Goal: Task Accomplishment & Management: Use online tool/utility

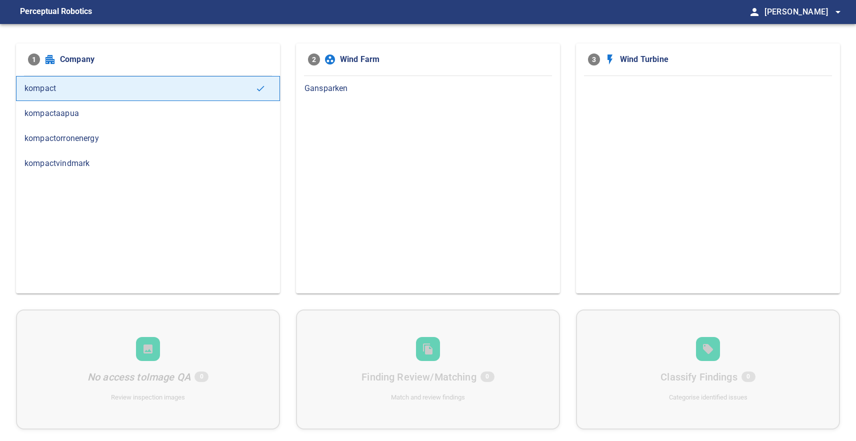
click at [141, 118] on span "kompactaapua" at bounding box center [148, 114] width 247 height 12
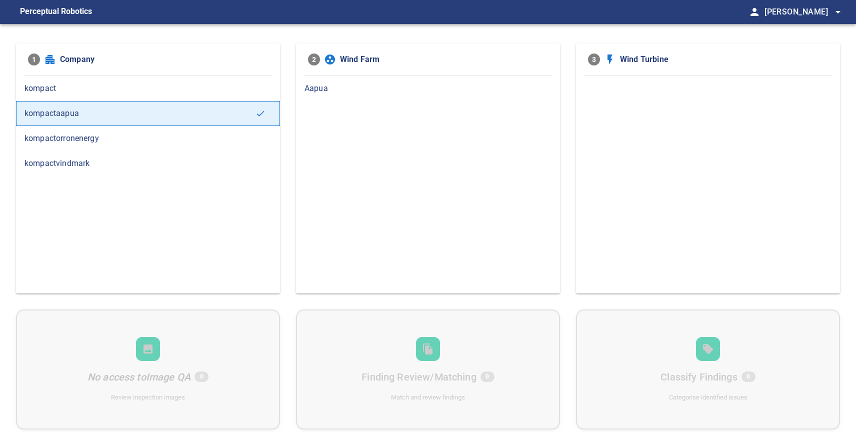
click at [418, 96] on div "Aapua" at bounding box center [428, 88] width 264 height 25
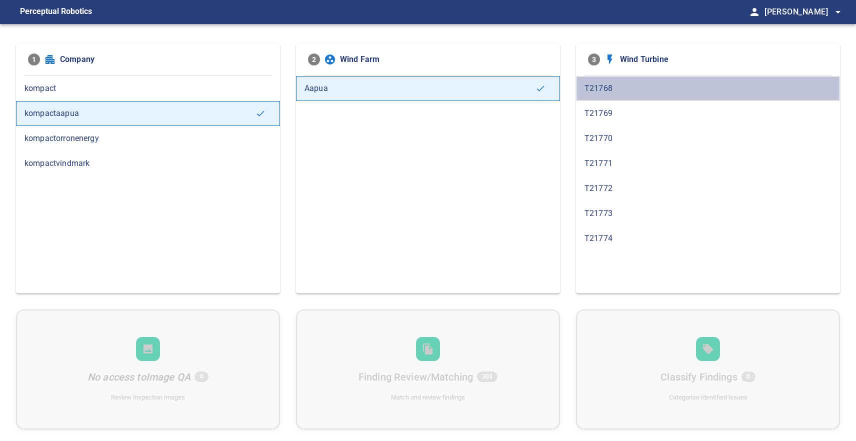
click at [634, 89] on span "T21768" at bounding box center [708, 89] width 247 height 12
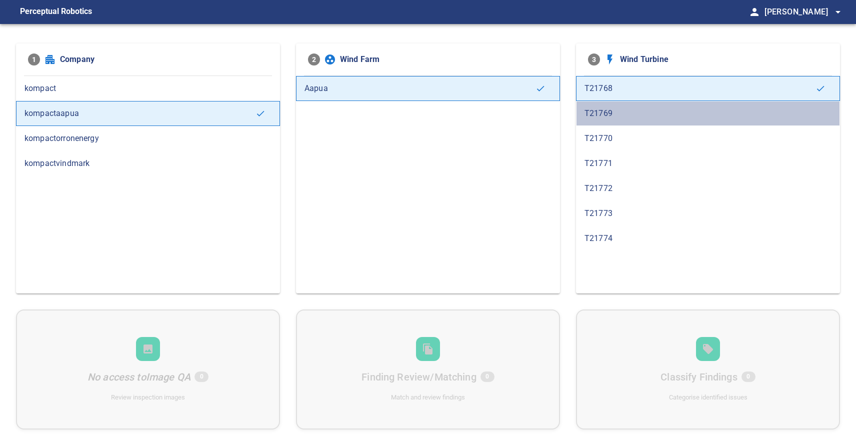
click at [631, 112] on span "T21769" at bounding box center [708, 114] width 247 height 12
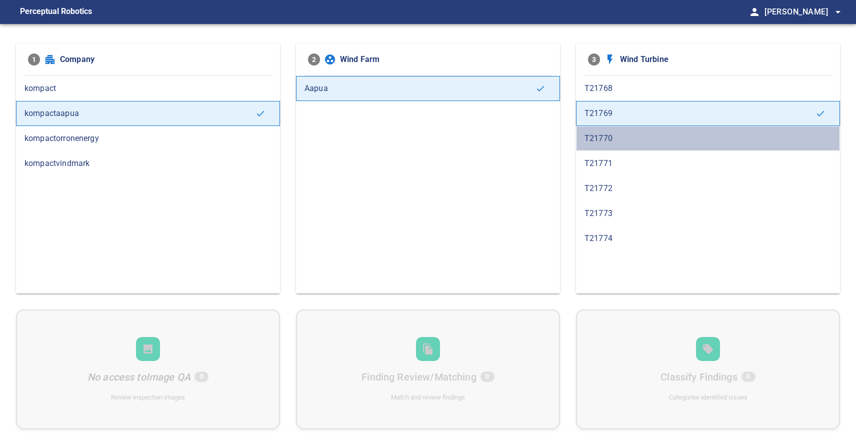
click at [626, 141] on span "T21770" at bounding box center [708, 139] width 247 height 12
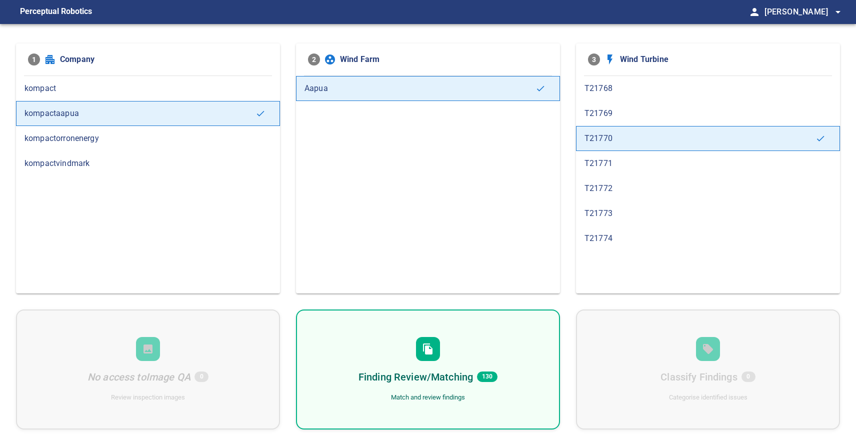
click at [672, 206] on div "T21773" at bounding box center [708, 213] width 264 height 25
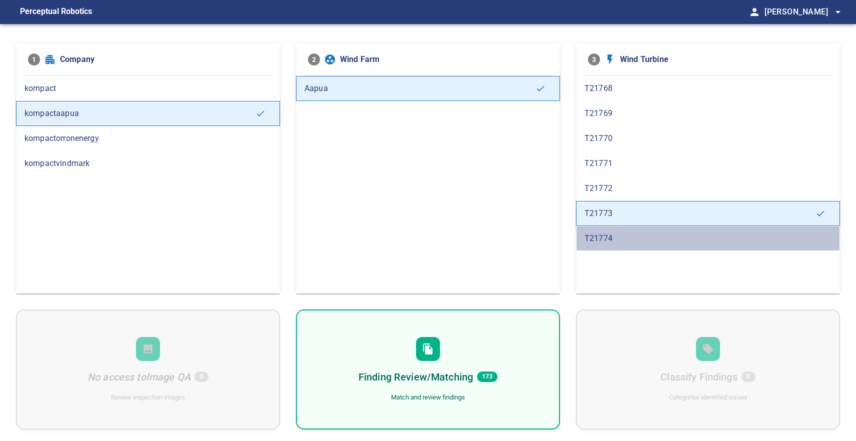
click at [662, 232] on div "T21774" at bounding box center [708, 238] width 264 height 25
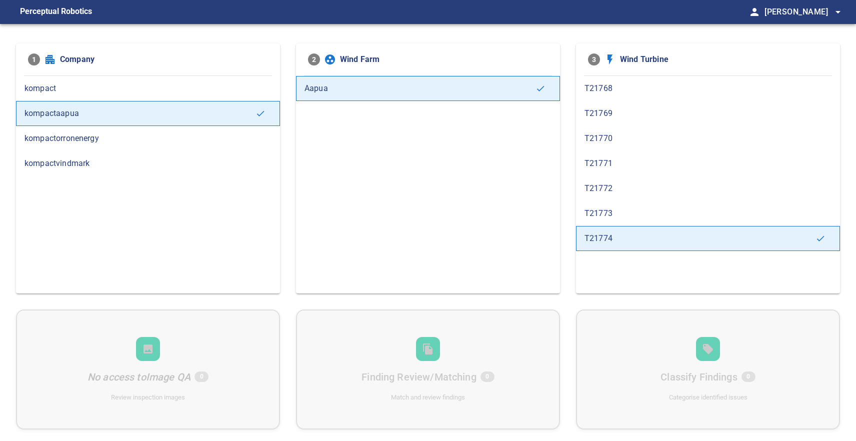
click at [659, 211] on span "T21773" at bounding box center [708, 214] width 247 height 12
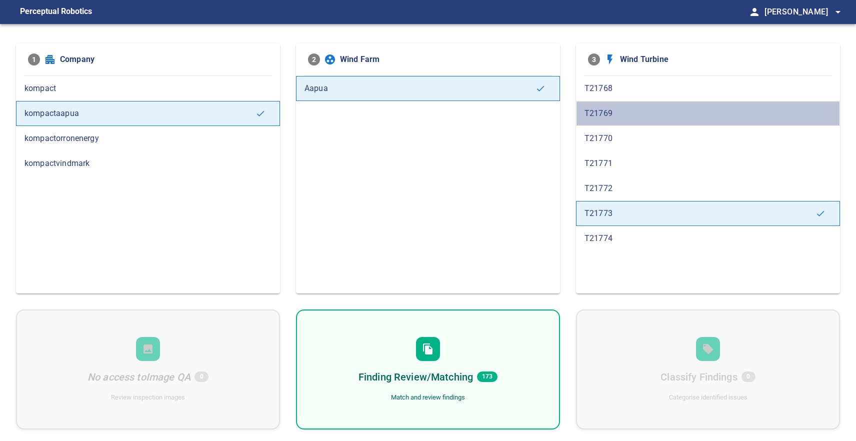
click at [623, 115] on span "T21769" at bounding box center [708, 114] width 247 height 12
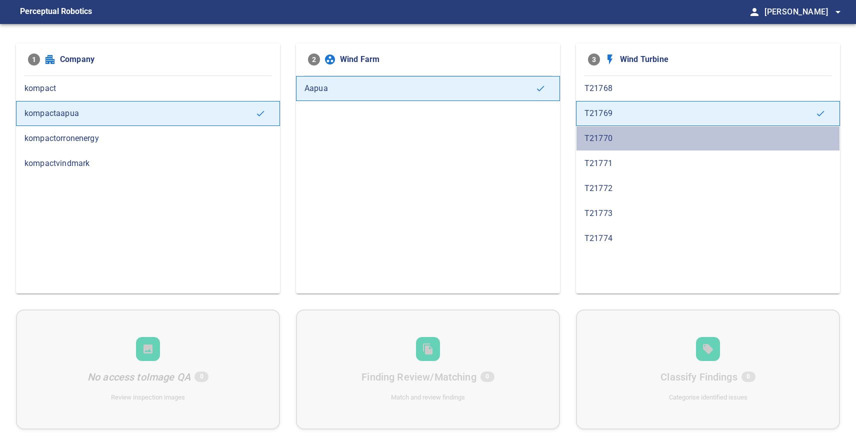
click at [623, 135] on span "T21770" at bounding box center [708, 139] width 247 height 12
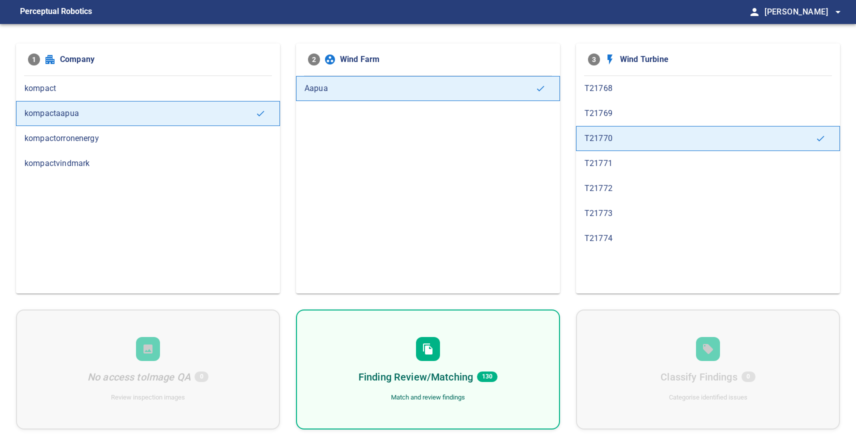
click at [487, 342] on div "Finding Review/Matching 130 Match and review findings" at bounding box center [428, 370] width 264 height 120
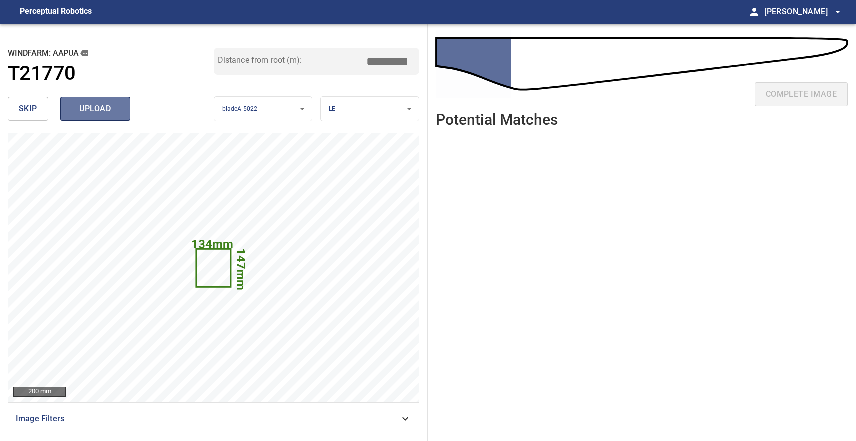
click at [94, 108] on span "upload" at bounding box center [96, 109] width 48 height 14
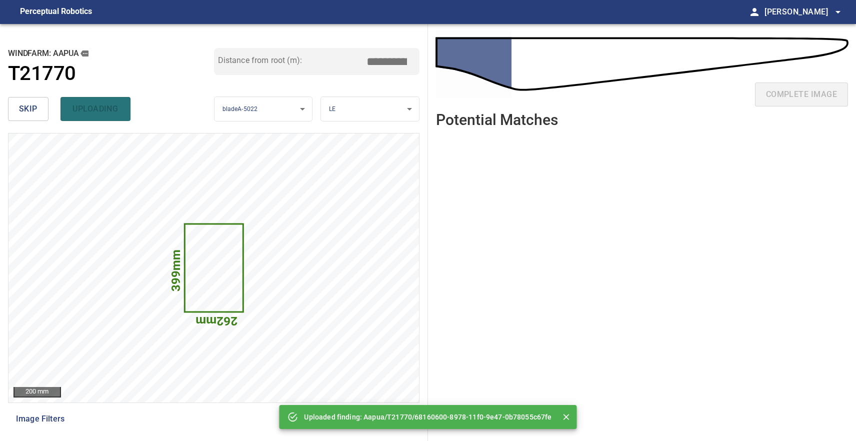
click at [21, 108] on span "skip" at bounding box center [28, 109] width 19 height 14
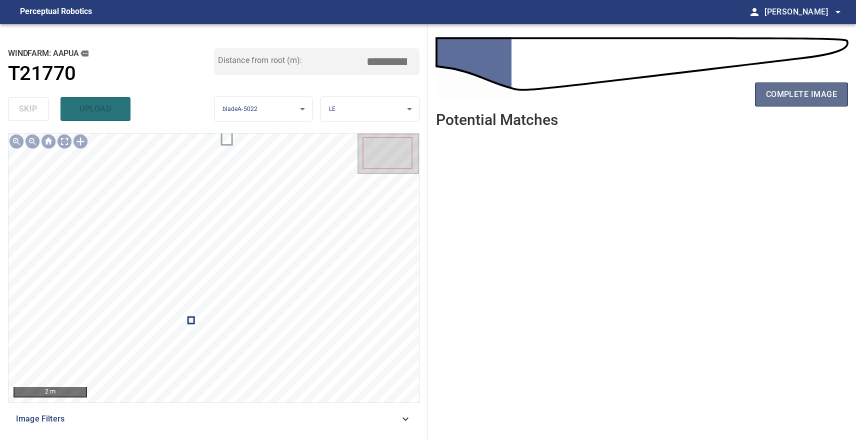
click at [782, 95] on span "complete image" at bounding box center [801, 95] width 71 height 14
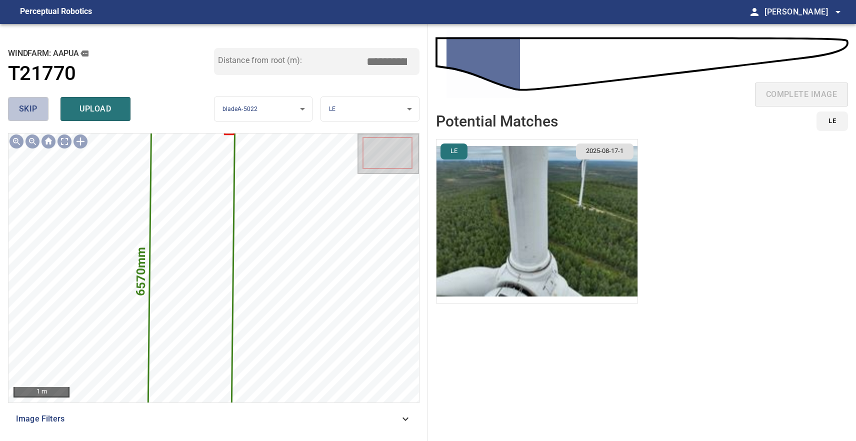
click at [35, 101] on button "skip" at bounding box center [28, 109] width 41 height 24
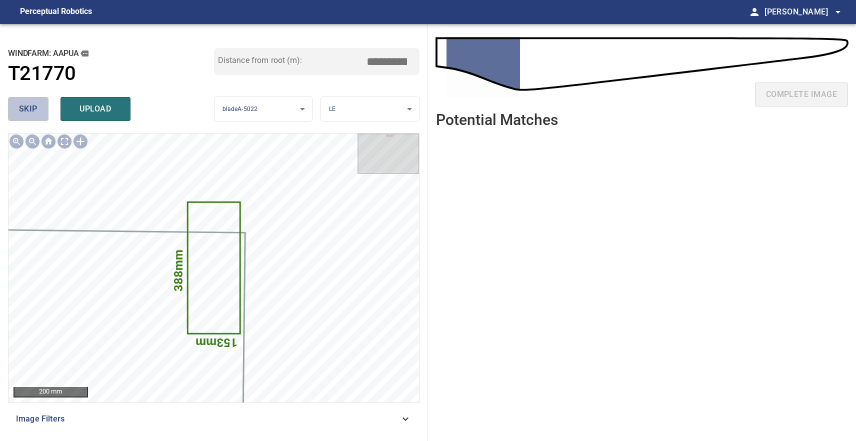
click at [34, 106] on span "skip" at bounding box center [28, 109] width 19 height 14
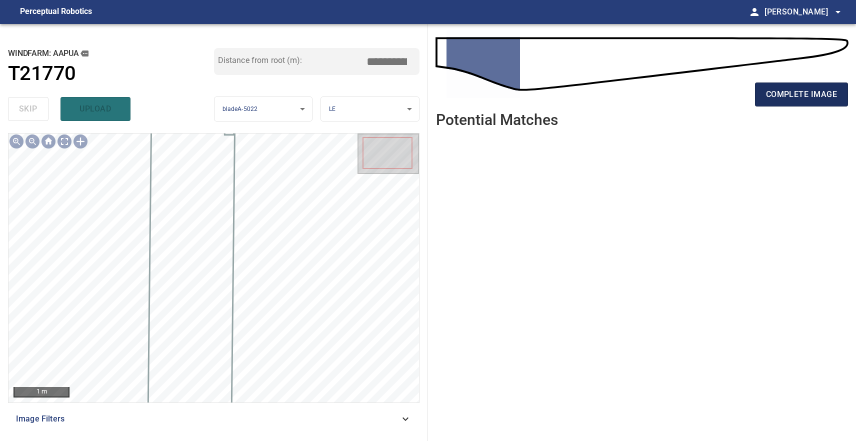
click at [777, 97] on span "complete image" at bounding box center [801, 95] width 71 height 14
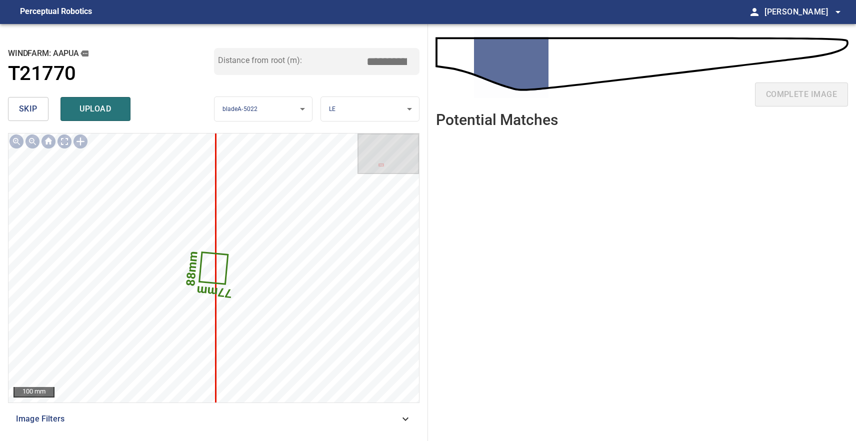
click at [33, 103] on span "skip" at bounding box center [28, 109] width 19 height 14
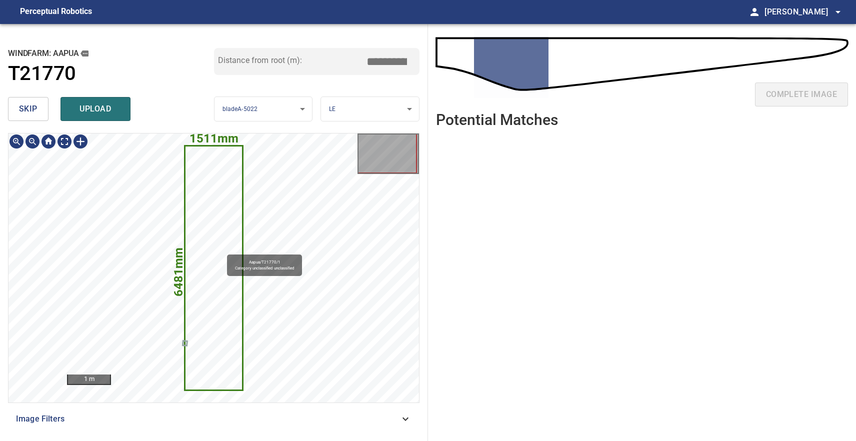
click at [223, 250] on icon at bounding box center [214, 268] width 57 height 243
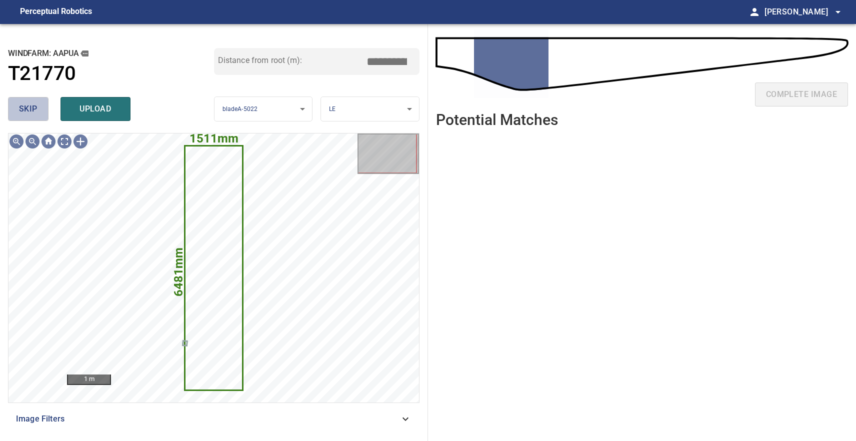
click at [33, 116] on span "skip" at bounding box center [28, 109] width 19 height 14
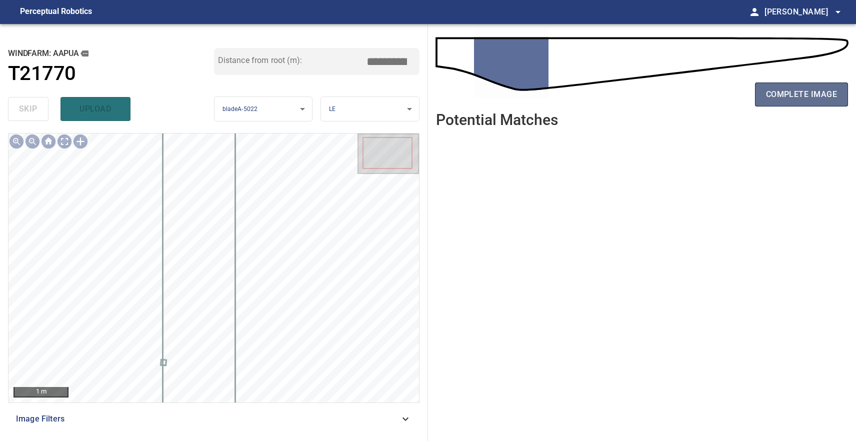
click at [789, 103] on button "complete image" at bounding box center [801, 95] width 93 height 24
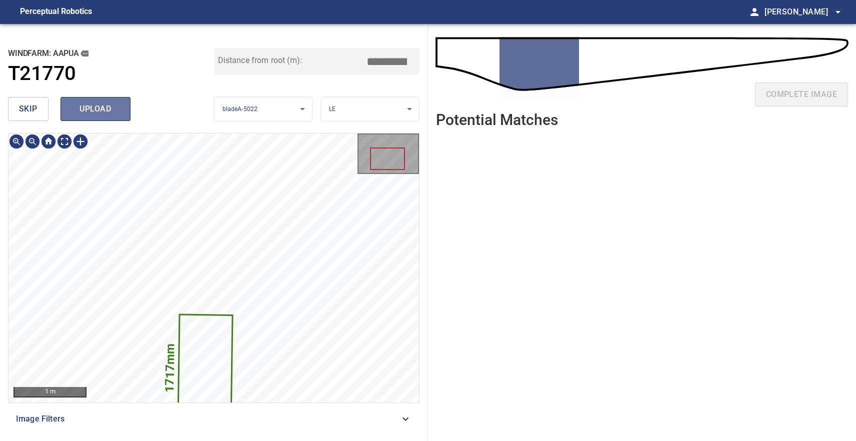
click at [89, 114] on span "upload" at bounding box center [96, 109] width 48 height 14
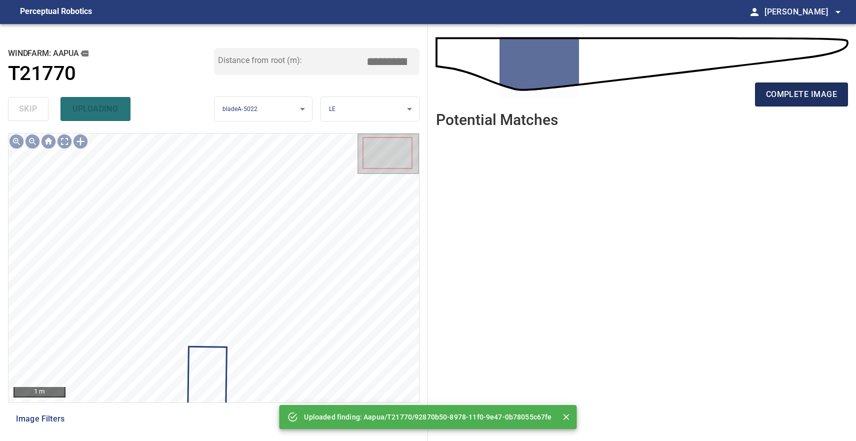
click at [812, 95] on span "complete image" at bounding box center [801, 95] width 71 height 14
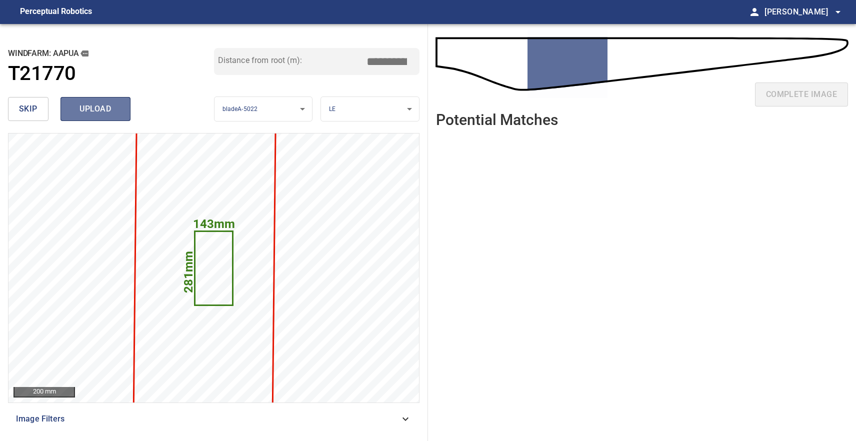
click at [96, 105] on span "upload" at bounding box center [96, 109] width 48 height 14
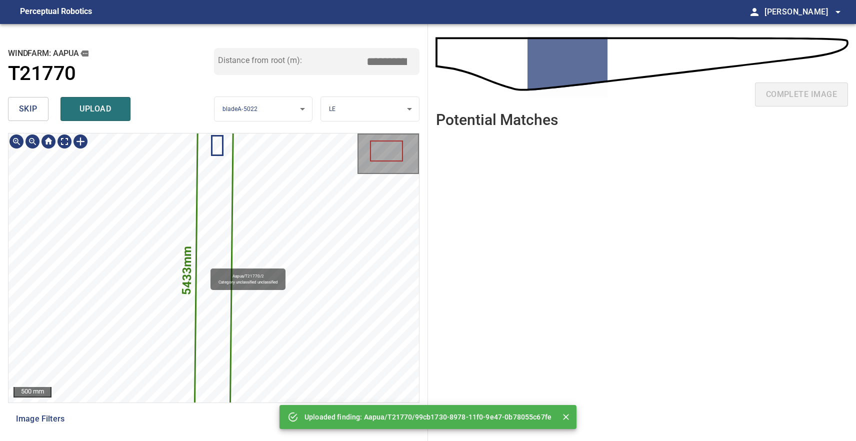
click at [206, 265] on icon at bounding box center [214, 268] width 38 height 362
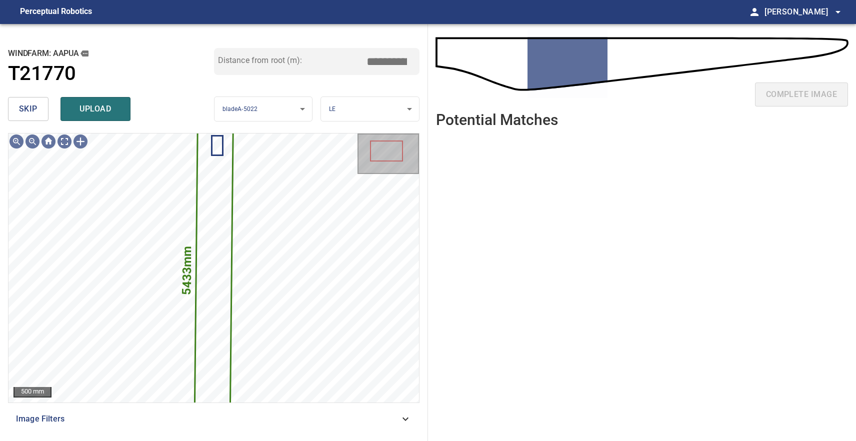
click at [29, 107] on span "skip" at bounding box center [28, 109] width 19 height 14
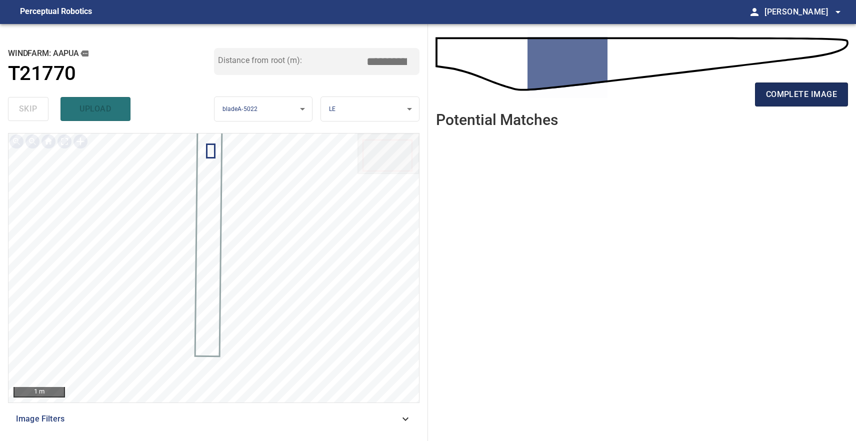
click at [813, 96] on span "complete image" at bounding box center [801, 95] width 71 height 14
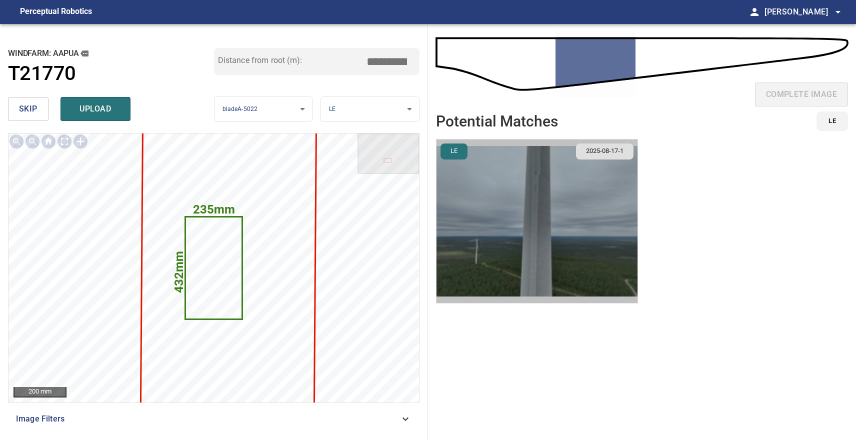
click at [555, 187] on img "button" at bounding box center [537, 222] width 201 height 164
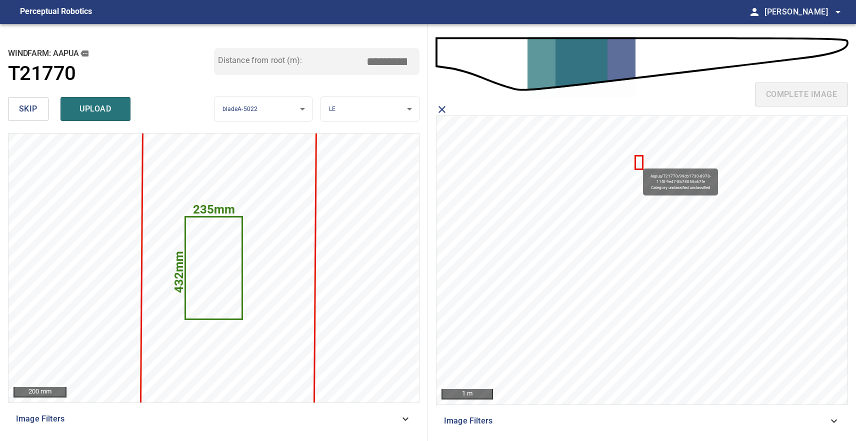
click at [639, 164] on icon at bounding box center [639, 163] width 6 height 12
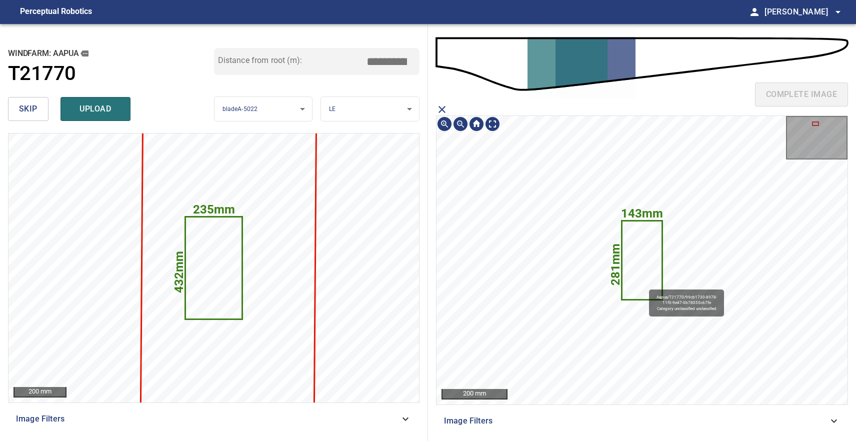
click at [645, 285] on icon at bounding box center [643, 261] width 40 height 78
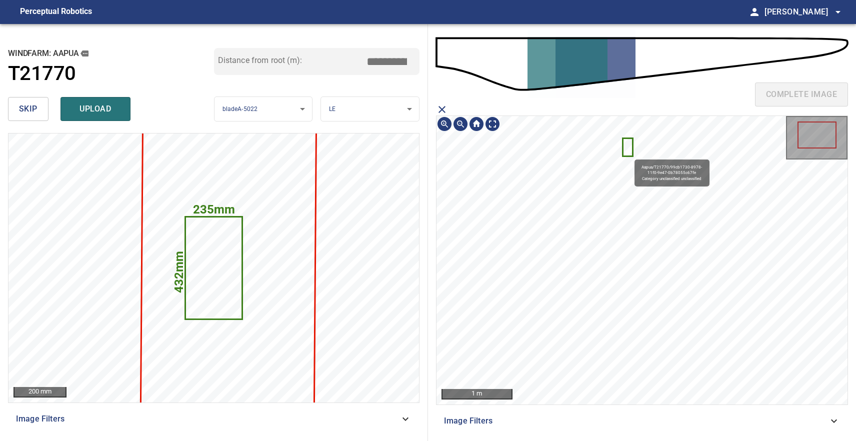
click at [628, 152] on icon at bounding box center [628, 147] width 9 height 17
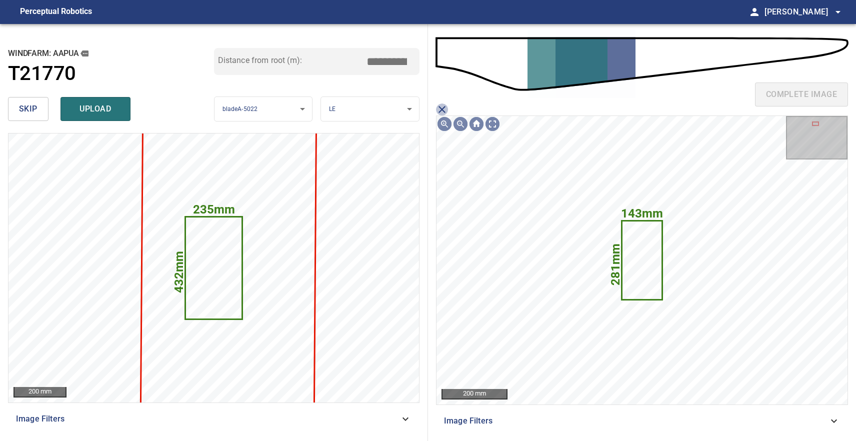
click at [445, 110] on icon "close matching imageResolution:" at bounding box center [442, 110] width 12 height 12
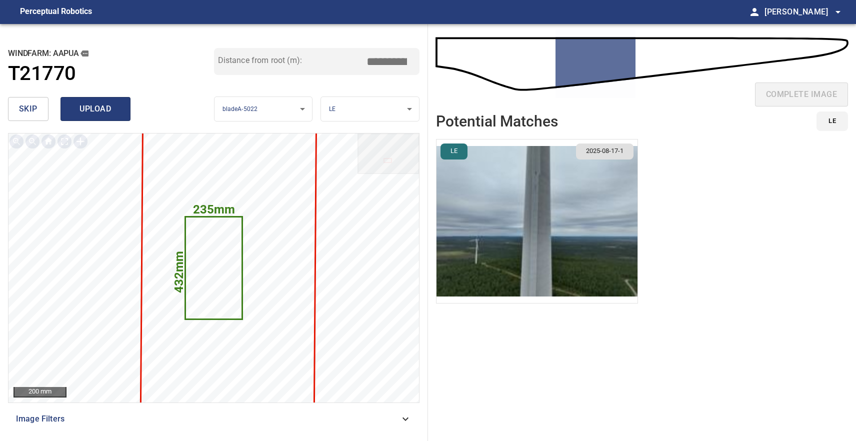
click at [95, 110] on span "upload" at bounding box center [96, 109] width 48 height 14
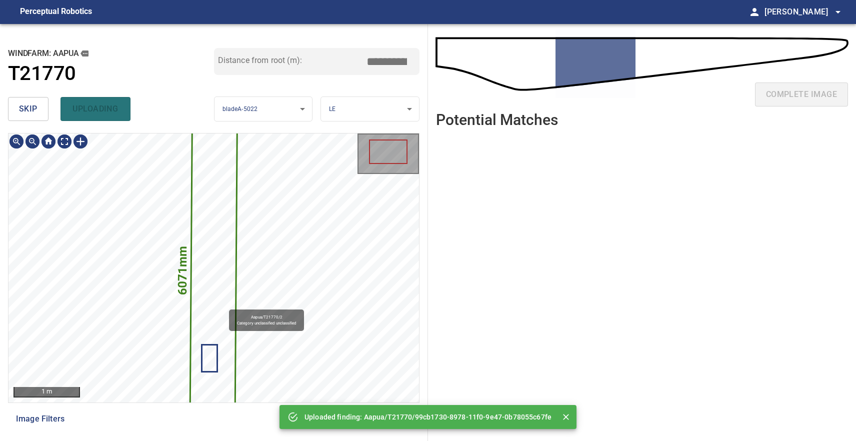
click at [224, 305] on icon at bounding box center [214, 268] width 46 height 369
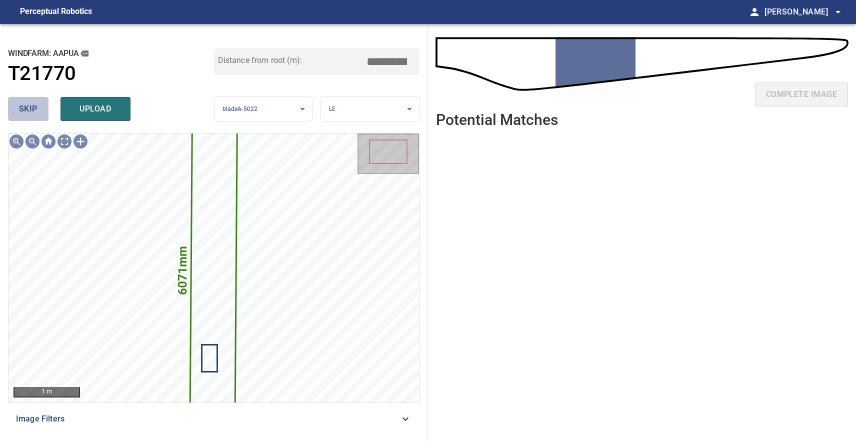
click at [41, 98] on button "skip" at bounding box center [28, 109] width 41 height 24
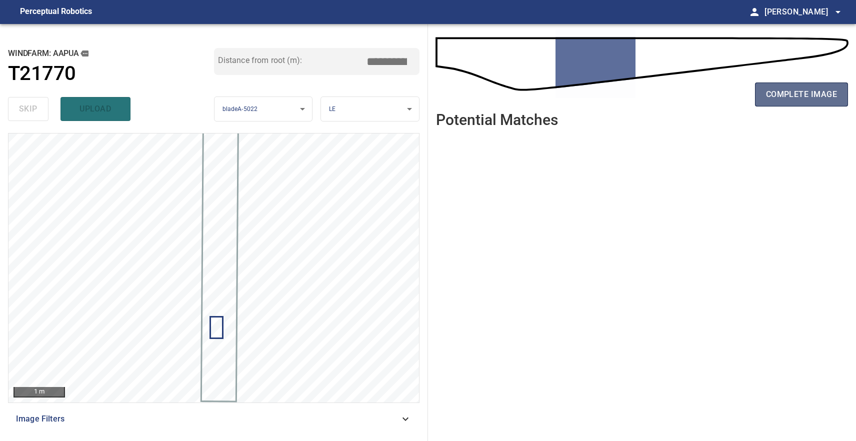
click at [792, 95] on span "complete image" at bounding box center [801, 95] width 71 height 14
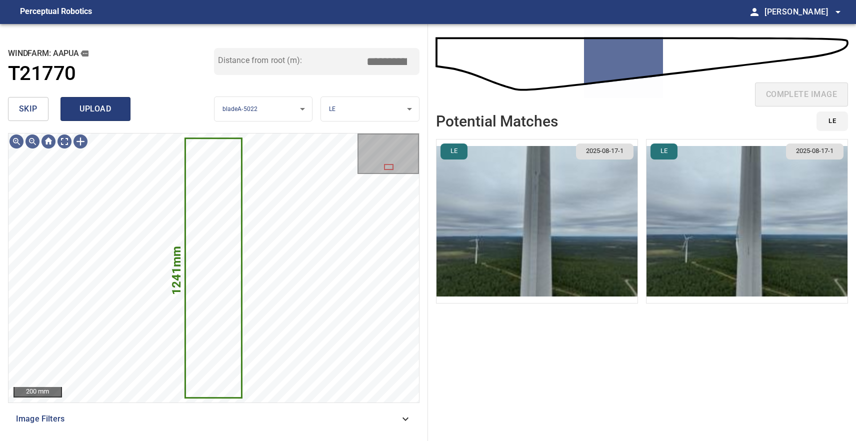
click at [107, 117] on button "upload" at bounding box center [96, 109] width 70 height 24
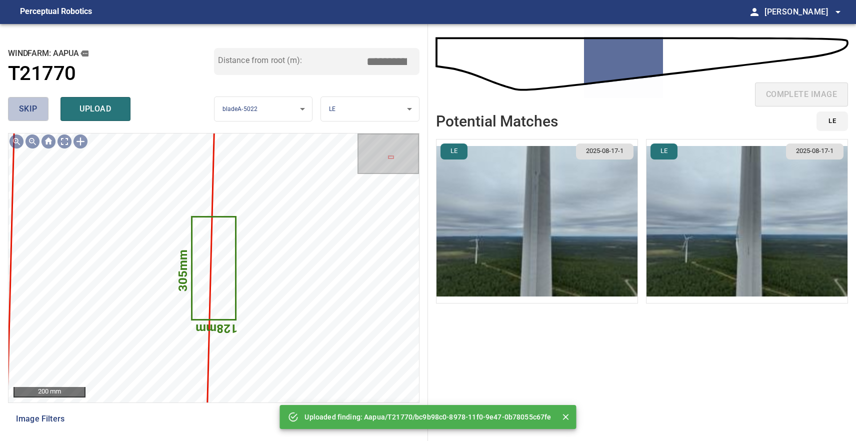
click at [42, 108] on button "skip" at bounding box center [28, 109] width 41 height 24
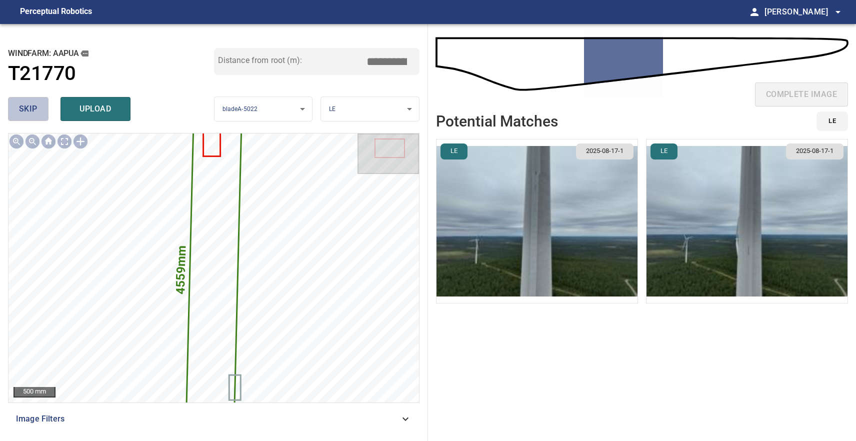
click at [41, 107] on button "skip" at bounding box center [28, 109] width 41 height 24
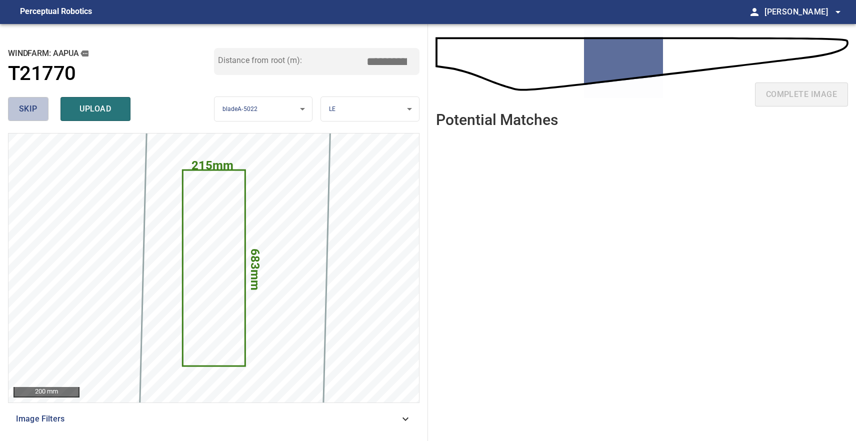
click at [29, 107] on span "skip" at bounding box center [28, 109] width 19 height 14
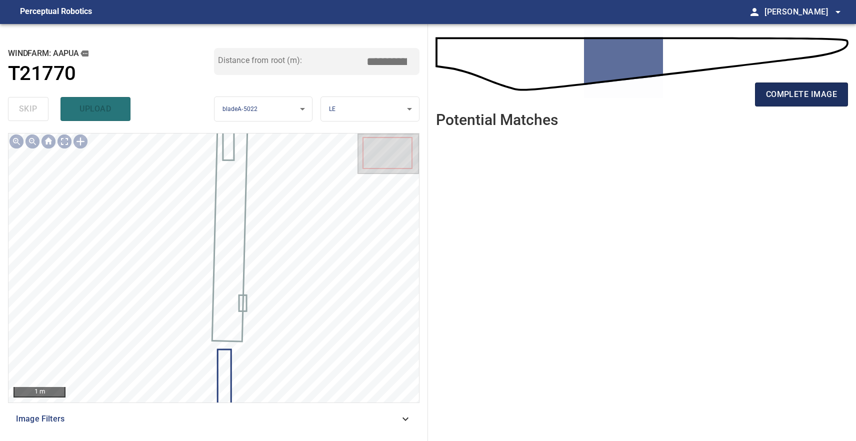
click at [788, 97] on span "complete image" at bounding box center [801, 95] width 71 height 14
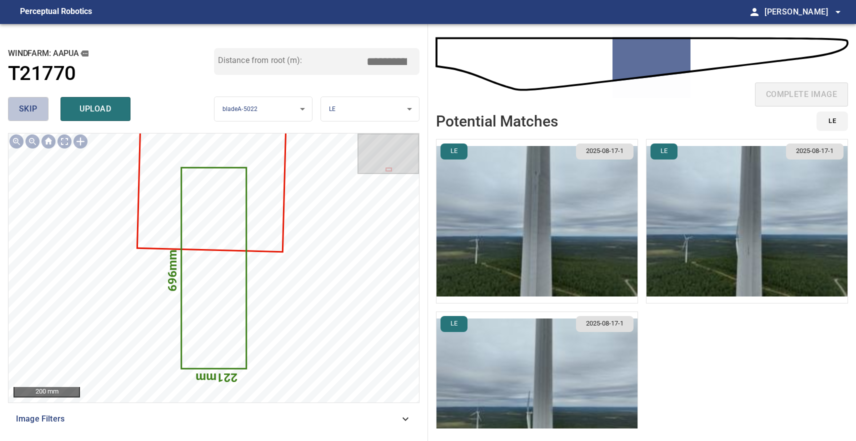
click at [37, 109] on span "skip" at bounding box center [28, 109] width 19 height 14
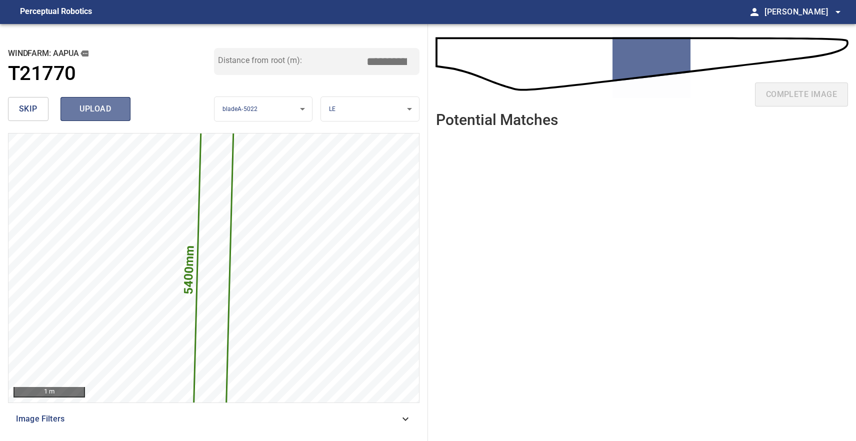
click at [91, 108] on span "upload" at bounding box center [96, 109] width 48 height 14
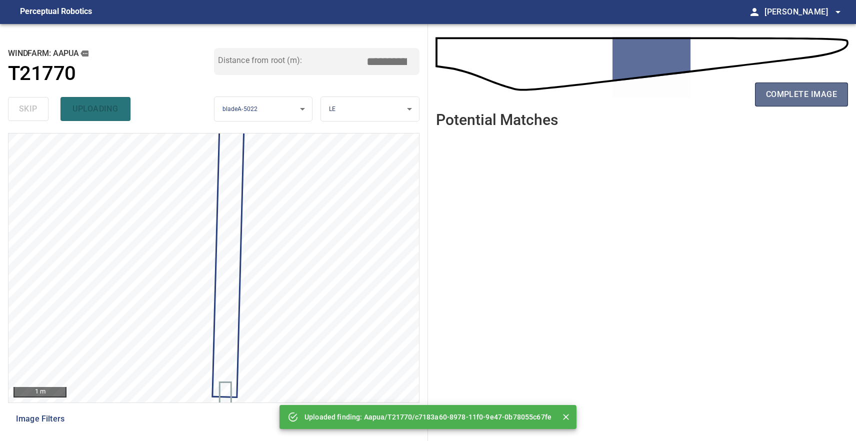
click at [802, 99] on span "complete image" at bounding box center [801, 95] width 71 height 14
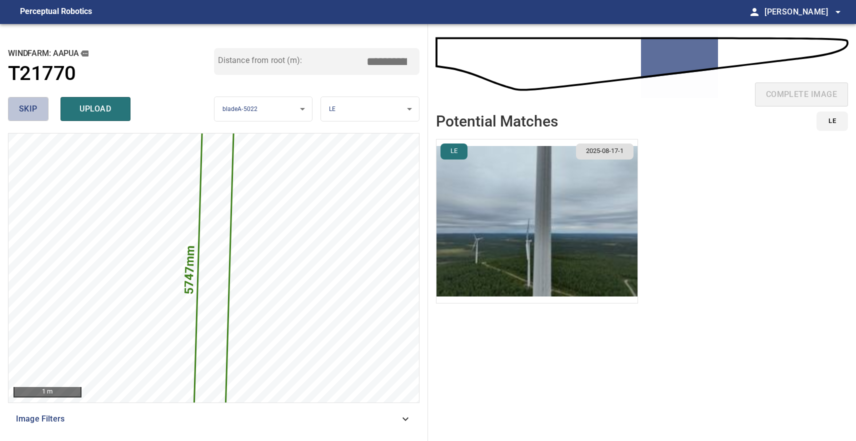
click at [34, 108] on span "skip" at bounding box center [28, 109] width 19 height 14
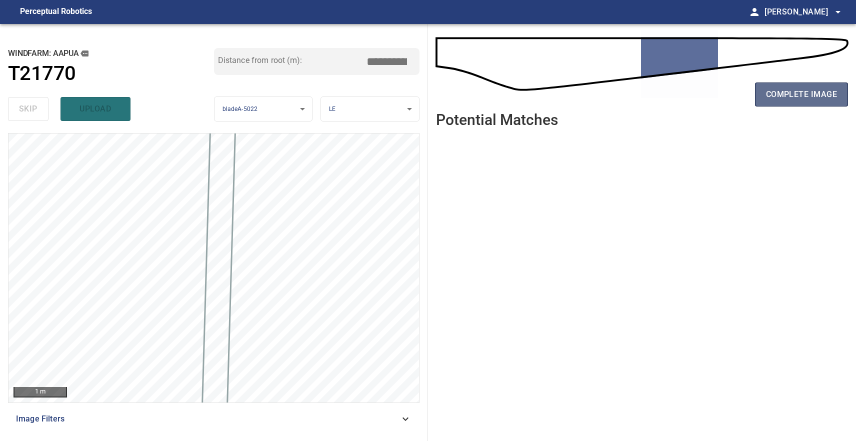
click at [814, 93] on span "complete image" at bounding box center [801, 95] width 71 height 14
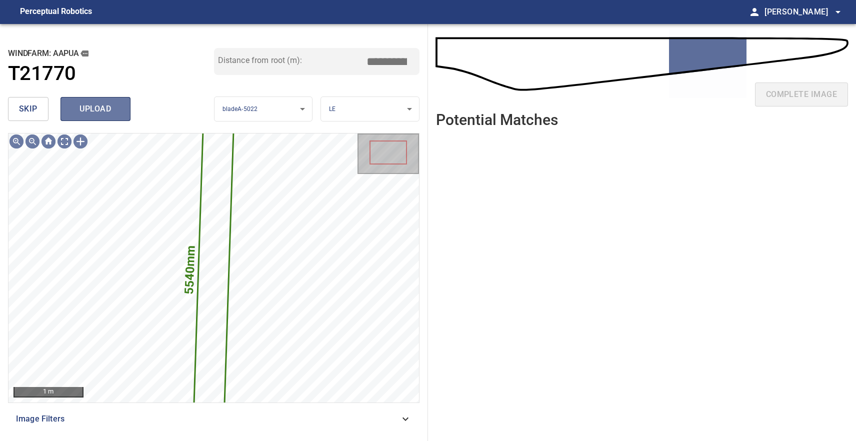
click at [107, 119] on button "upload" at bounding box center [96, 109] width 70 height 24
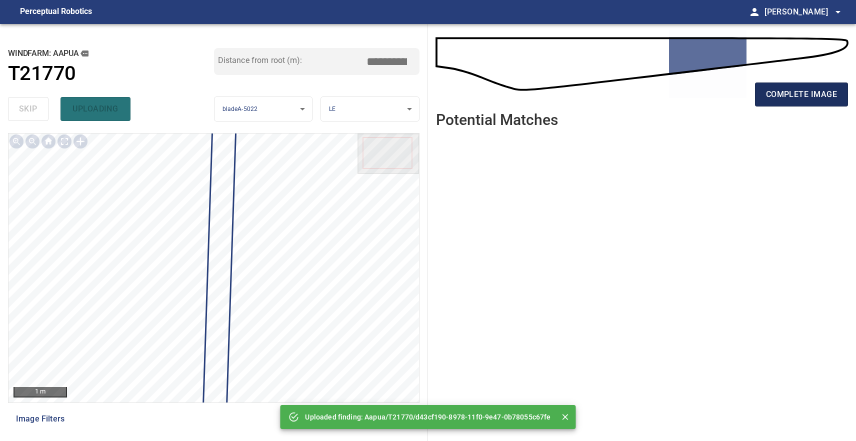
click at [796, 97] on span "complete image" at bounding box center [801, 95] width 71 height 14
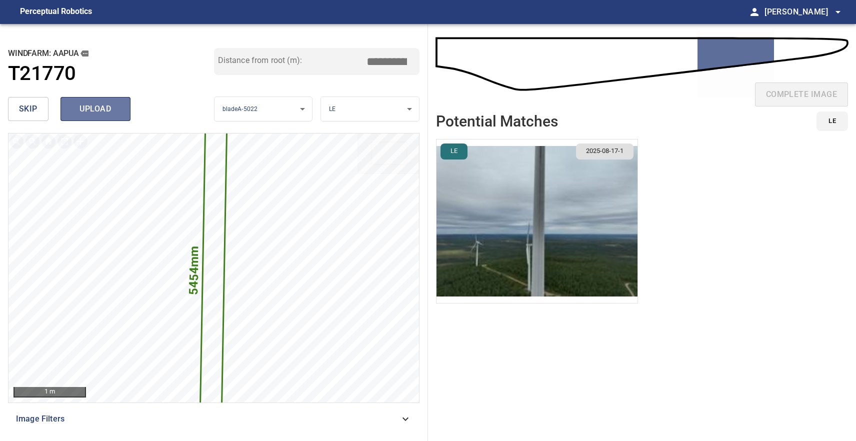
click at [97, 109] on span "upload" at bounding box center [96, 109] width 48 height 14
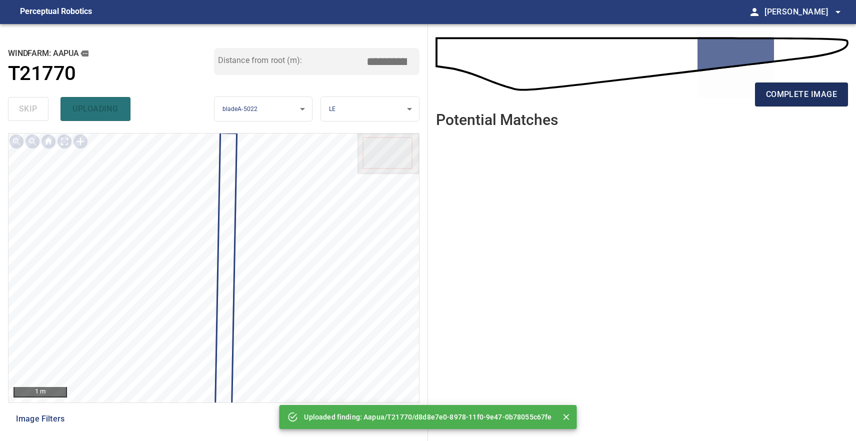
click at [814, 95] on span "complete image" at bounding box center [801, 95] width 71 height 14
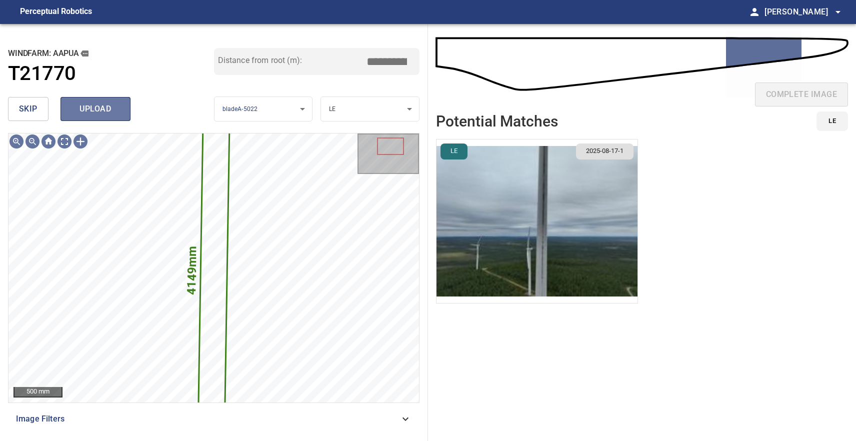
click at [102, 102] on button "upload" at bounding box center [96, 109] width 70 height 24
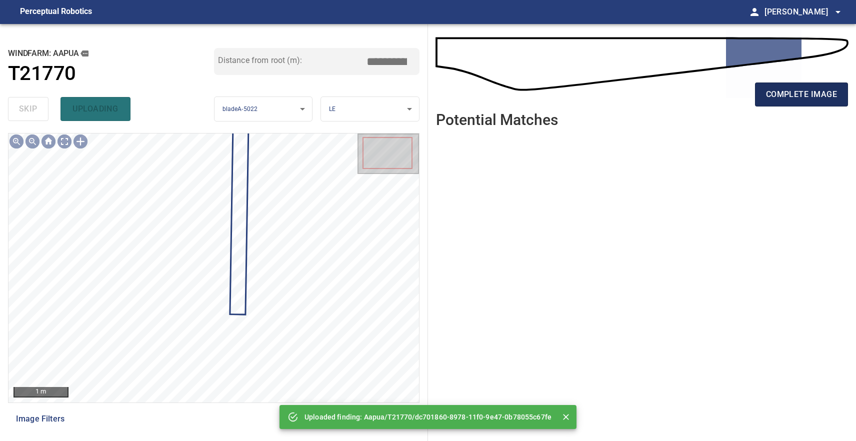
click at [814, 101] on span "complete image" at bounding box center [801, 95] width 71 height 14
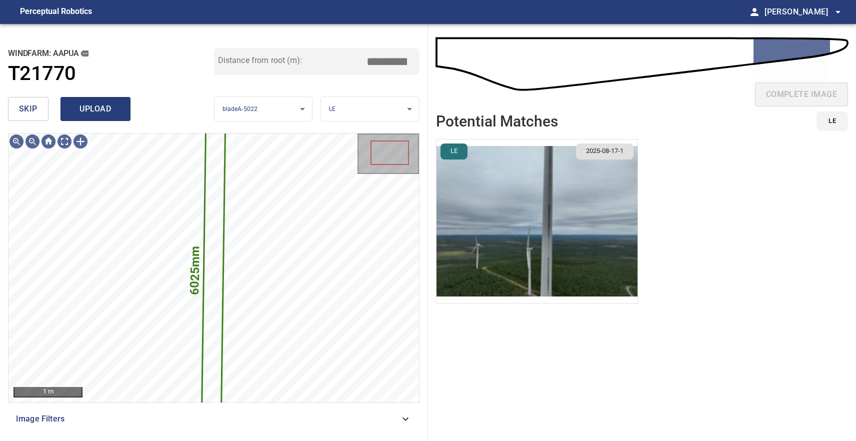
click at [107, 113] on span "upload" at bounding box center [96, 109] width 48 height 14
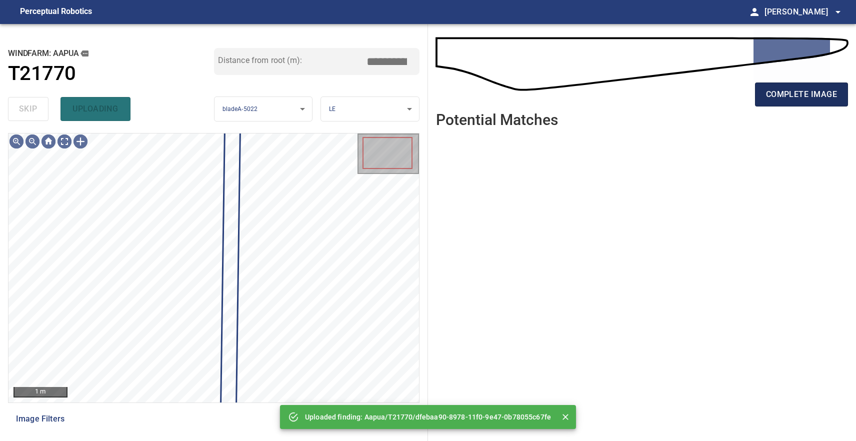
click at [795, 98] on span "complete image" at bounding box center [801, 95] width 71 height 14
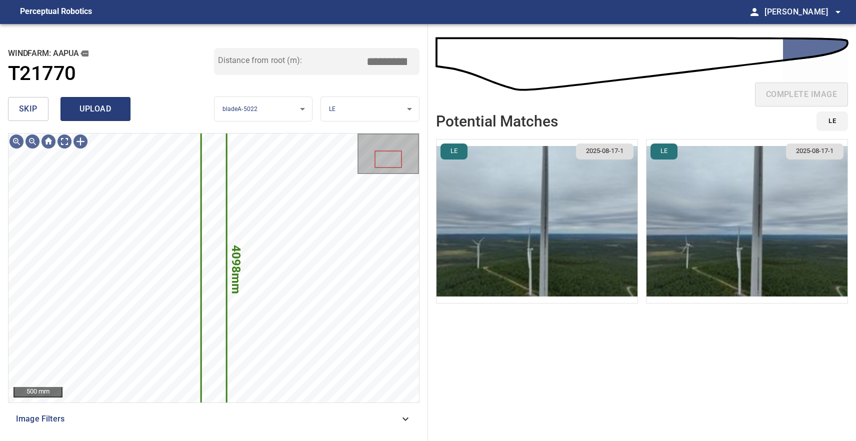
click at [100, 112] on span "upload" at bounding box center [96, 109] width 48 height 14
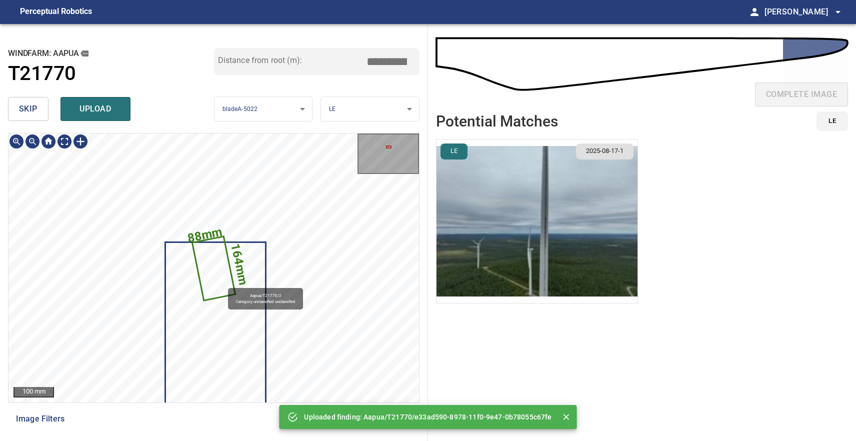
click at [223, 284] on icon at bounding box center [214, 268] width 42 height 62
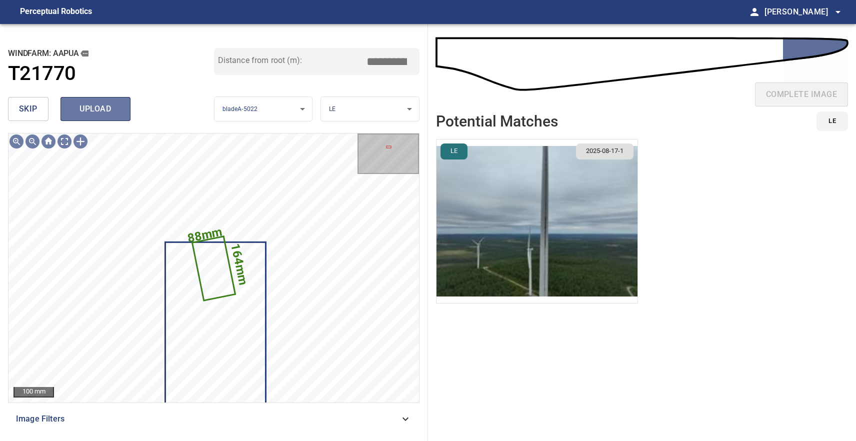
click at [105, 112] on span "upload" at bounding box center [96, 109] width 48 height 14
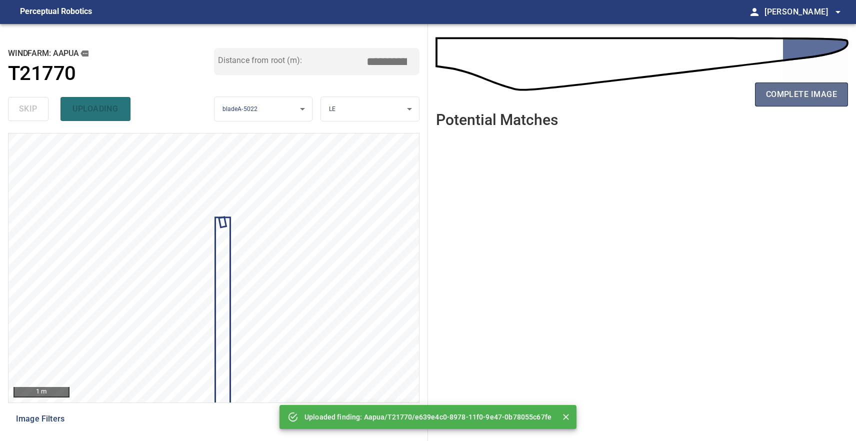
click at [829, 89] on span "complete image" at bounding box center [801, 95] width 71 height 14
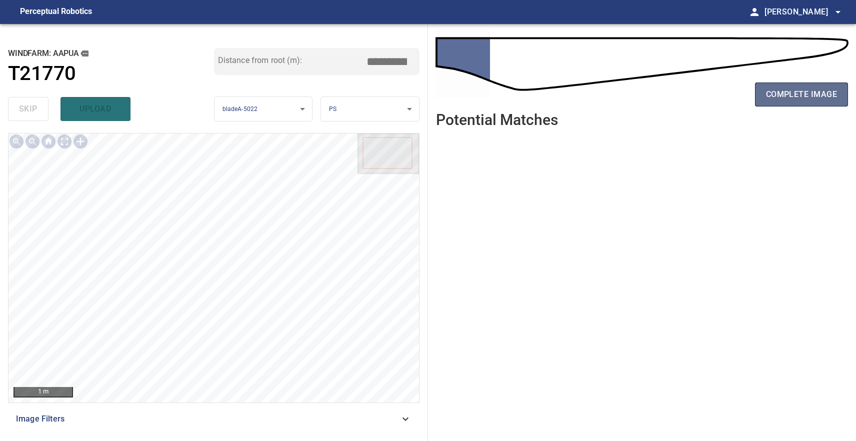
click at [813, 93] on span "complete image" at bounding box center [801, 95] width 71 height 14
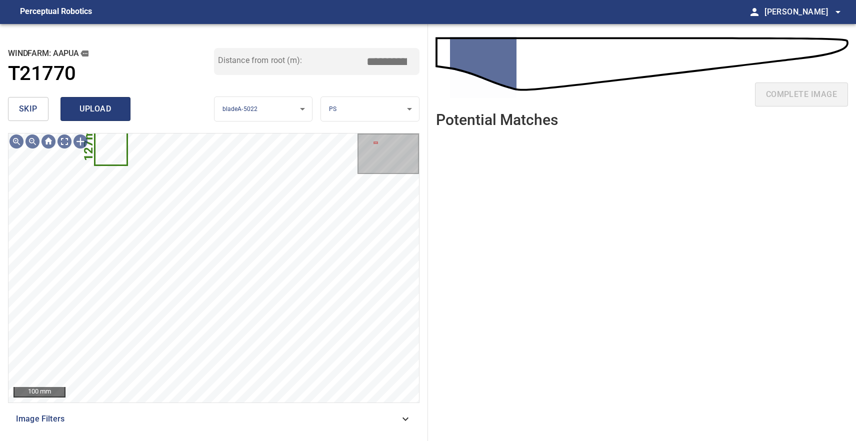
click at [97, 103] on span "upload" at bounding box center [96, 109] width 48 height 14
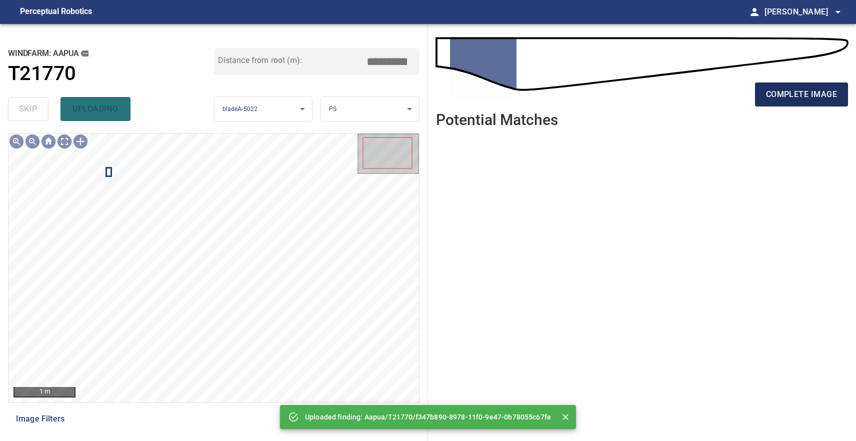
click at [810, 99] on span "complete image" at bounding box center [801, 95] width 71 height 14
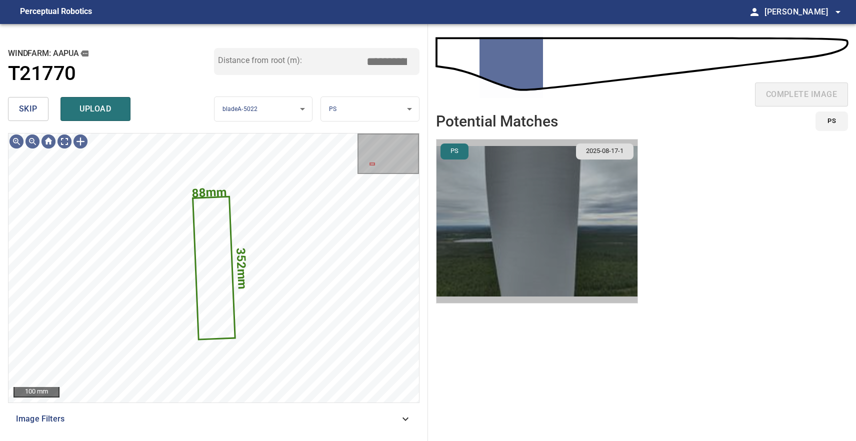
click at [535, 210] on img "button" at bounding box center [537, 222] width 201 height 164
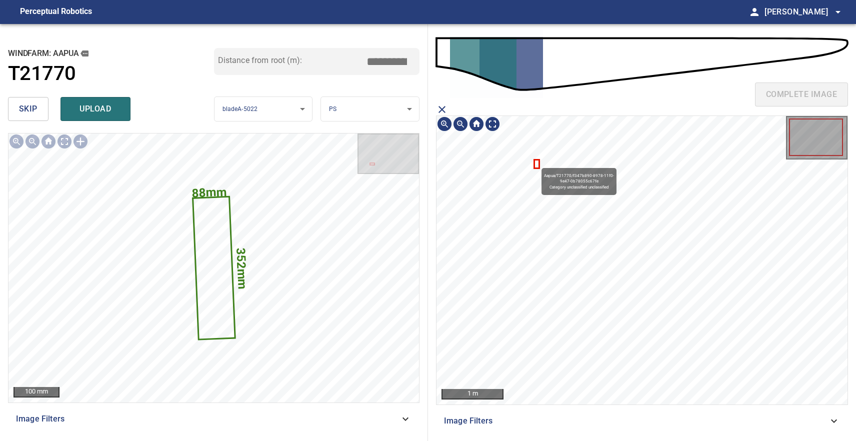
click at [537, 164] on icon at bounding box center [537, 164] width 4 height 7
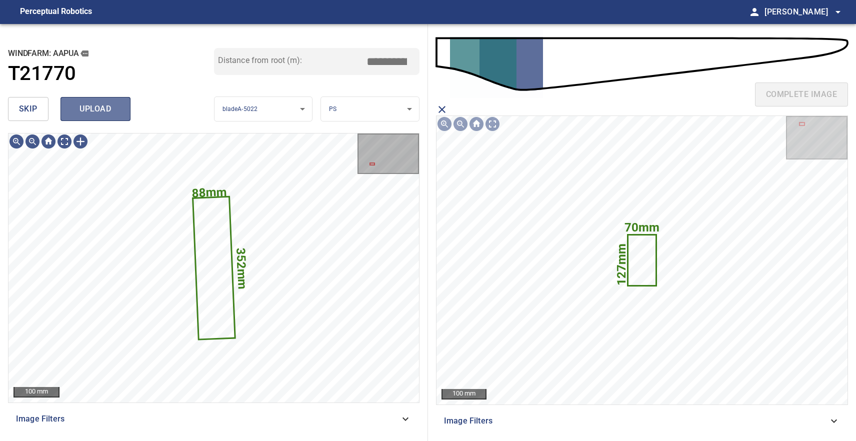
click at [101, 107] on span "upload" at bounding box center [96, 109] width 48 height 14
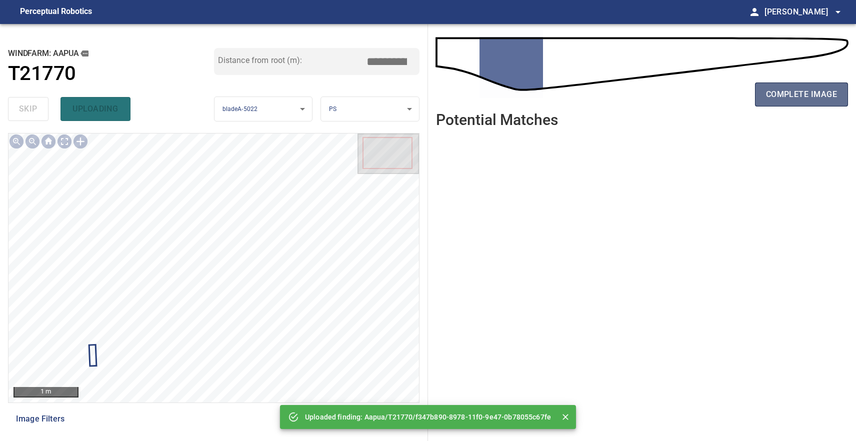
click at [841, 97] on button "complete image" at bounding box center [801, 95] width 93 height 24
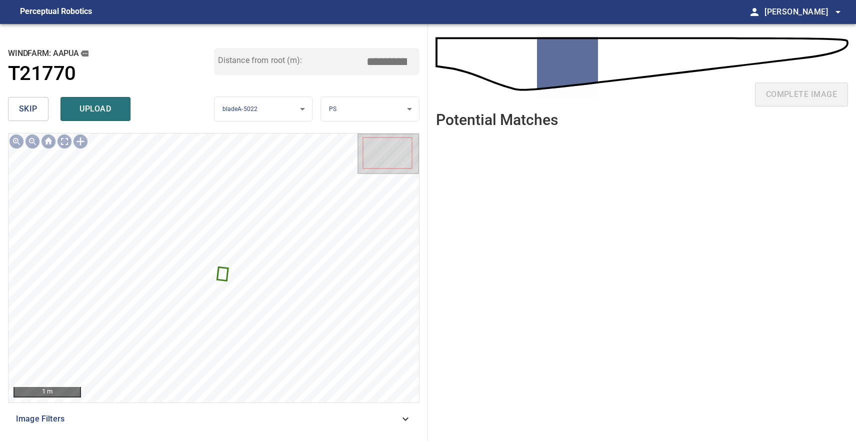
click at [37, 111] on span "skip" at bounding box center [28, 109] width 19 height 14
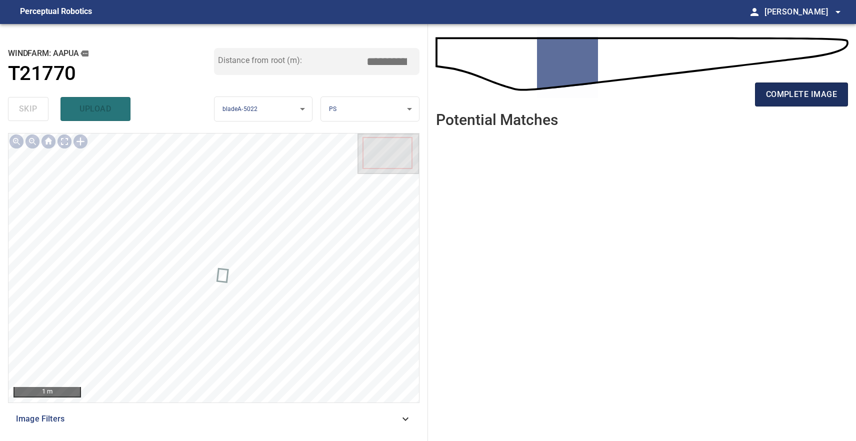
click at [790, 97] on span "complete image" at bounding box center [801, 95] width 71 height 14
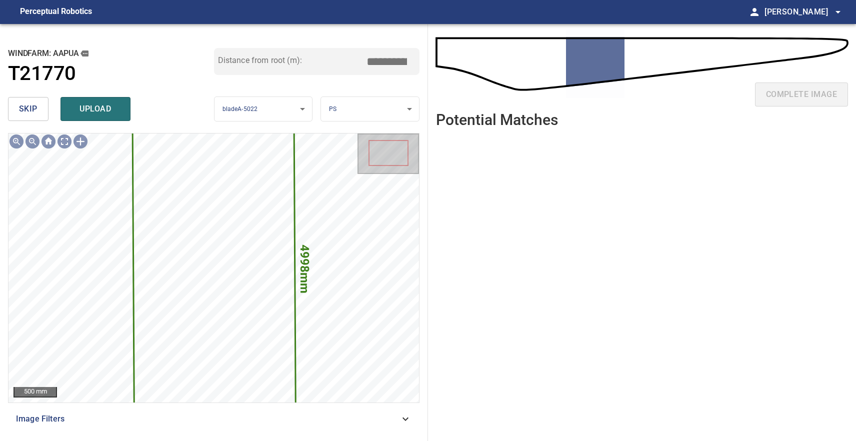
click at [40, 102] on button "skip" at bounding box center [28, 109] width 41 height 24
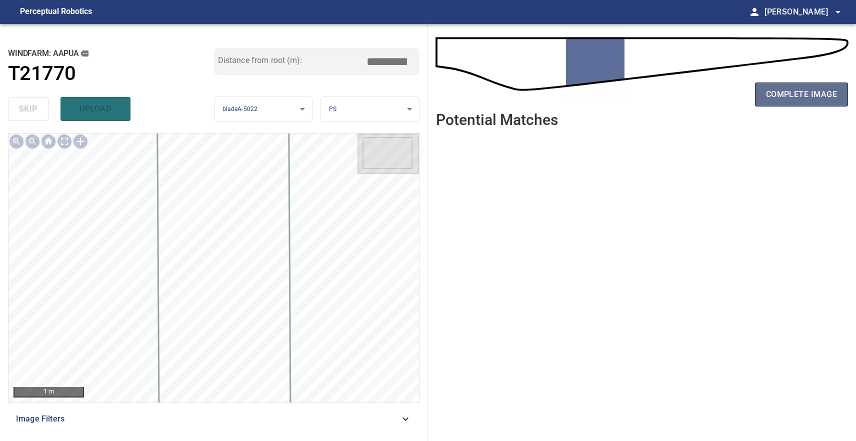
click at [785, 89] on span "complete image" at bounding box center [801, 95] width 71 height 14
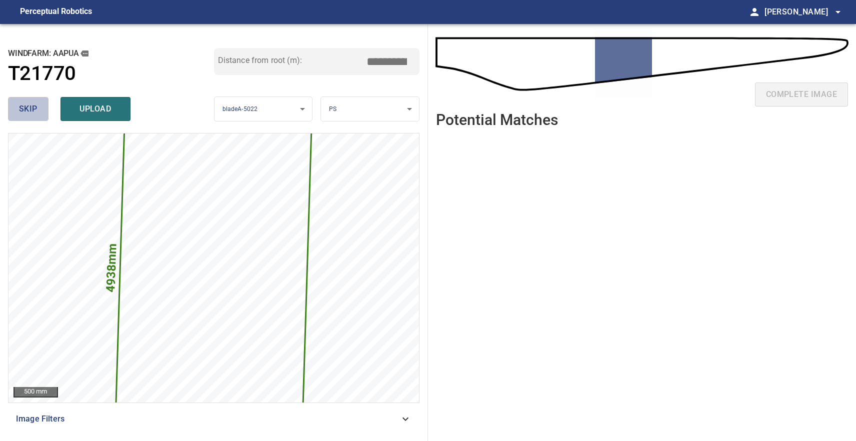
click at [33, 116] on button "skip" at bounding box center [28, 109] width 41 height 24
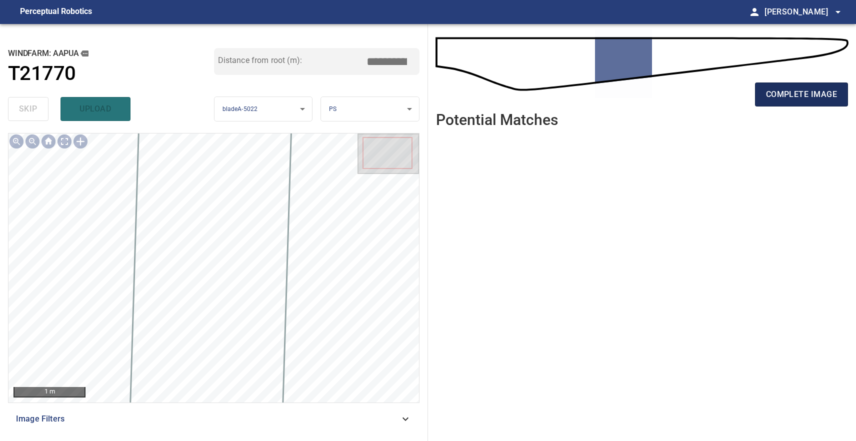
click at [797, 93] on span "complete image" at bounding box center [801, 95] width 71 height 14
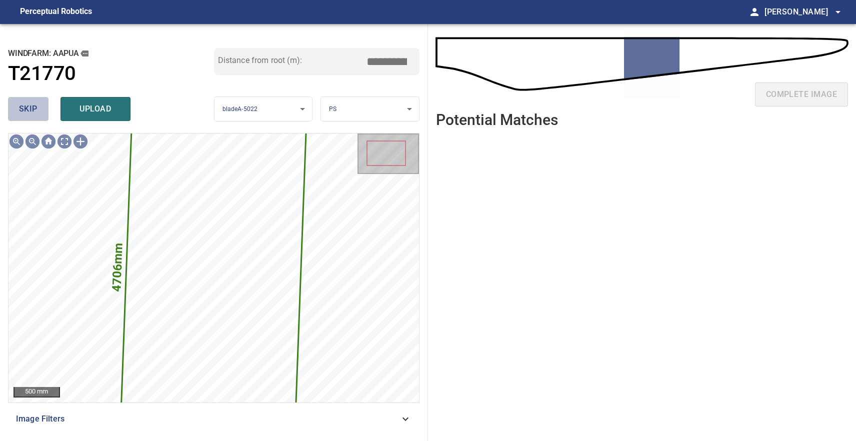
click at [38, 101] on button "skip" at bounding box center [28, 109] width 41 height 24
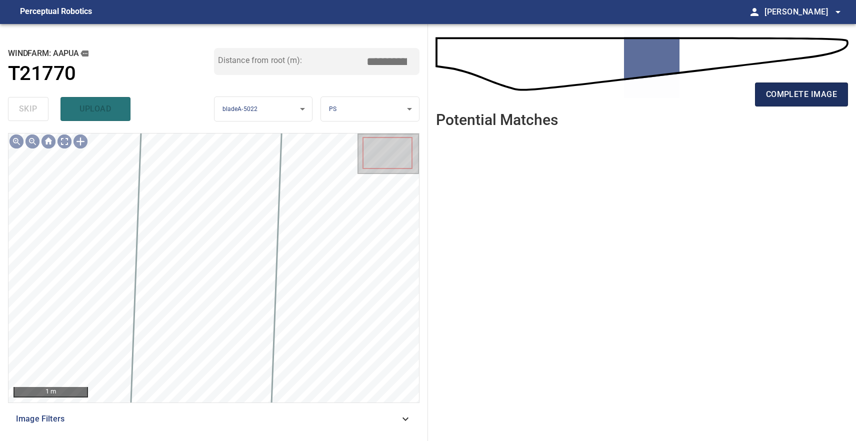
click at [781, 99] on span "complete image" at bounding box center [801, 95] width 71 height 14
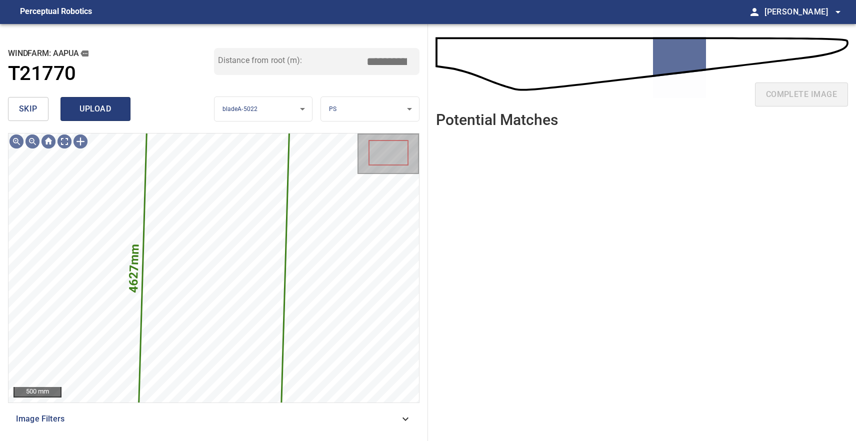
click at [97, 109] on span "upload" at bounding box center [96, 109] width 48 height 14
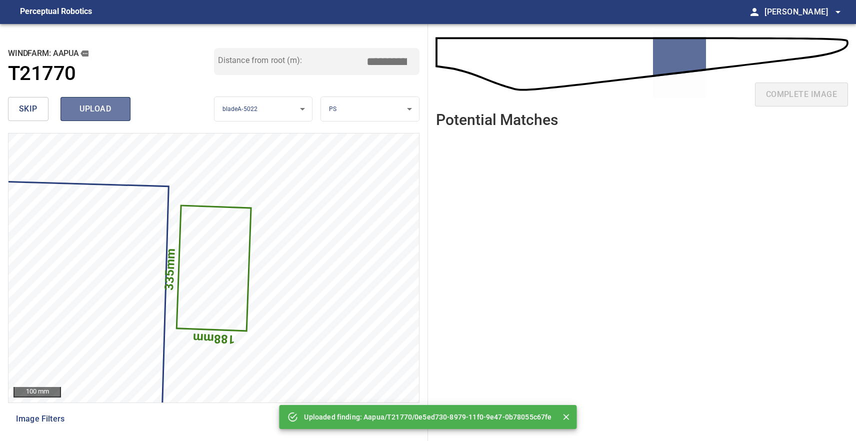
click at [104, 99] on button "upload" at bounding box center [96, 109] width 70 height 24
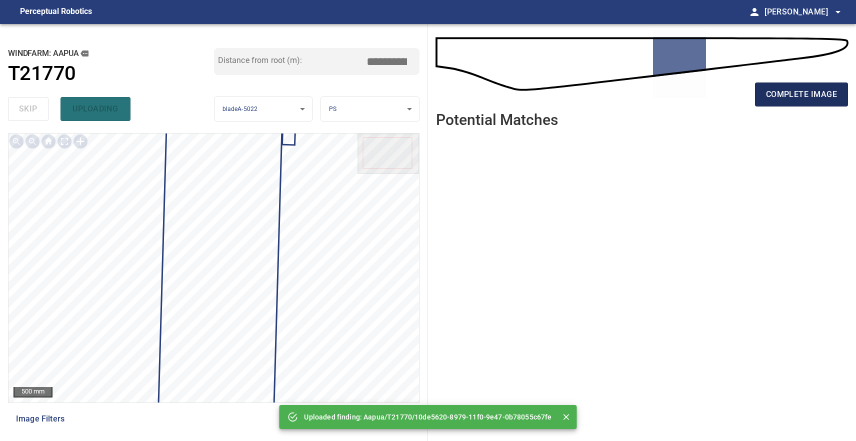
click at [784, 97] on span "complete image" at bounding box center [801, 95] width 71 height 14
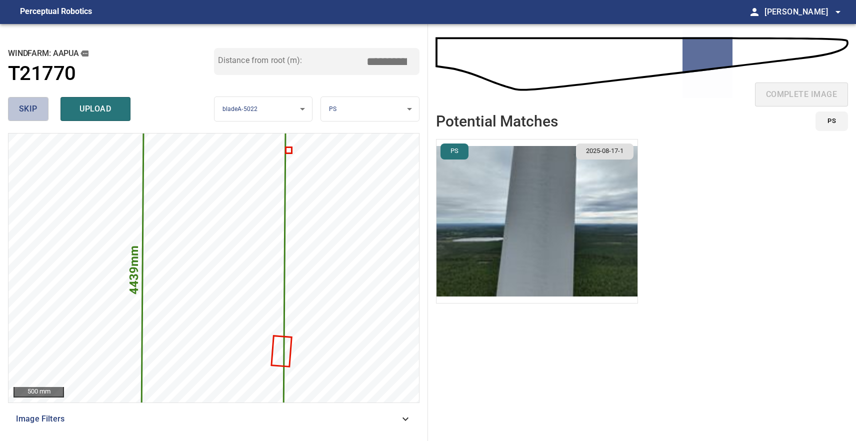
click at [27, 110] on span "skip" at bounding box center [28, 109] width 19 height 14
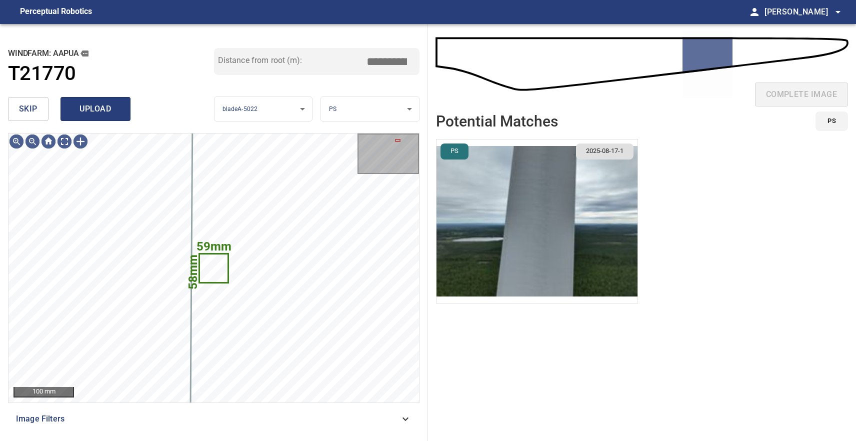
click at [76, 113] on span "upload" at bounding box center [96, 109] width 48 height 14
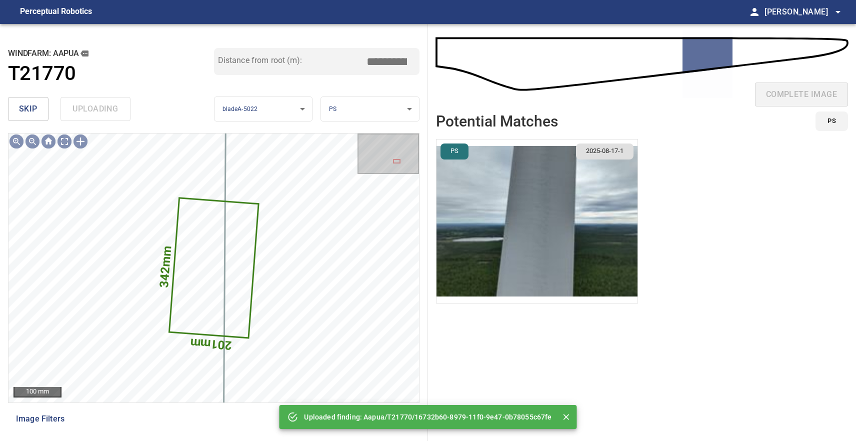
click at [76, 113] on div "skip uploading" at bounding box center [111, 109] width 206 height 32
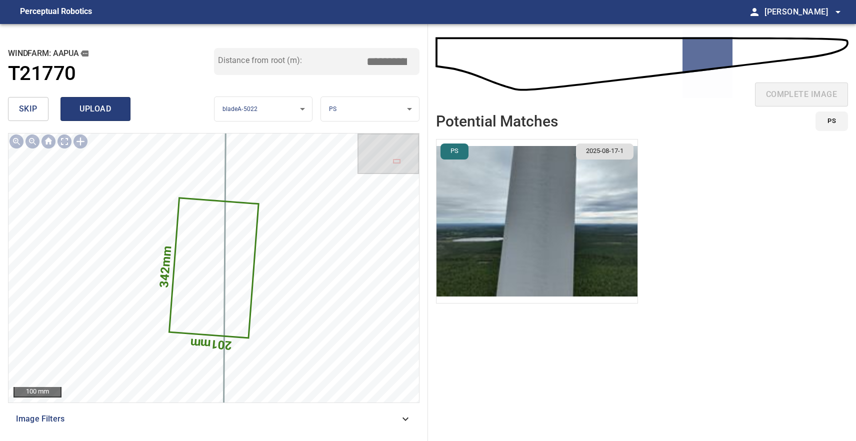
click at [109, 108] on span "upload" at bounding box center [96, 109] width 48 height 14
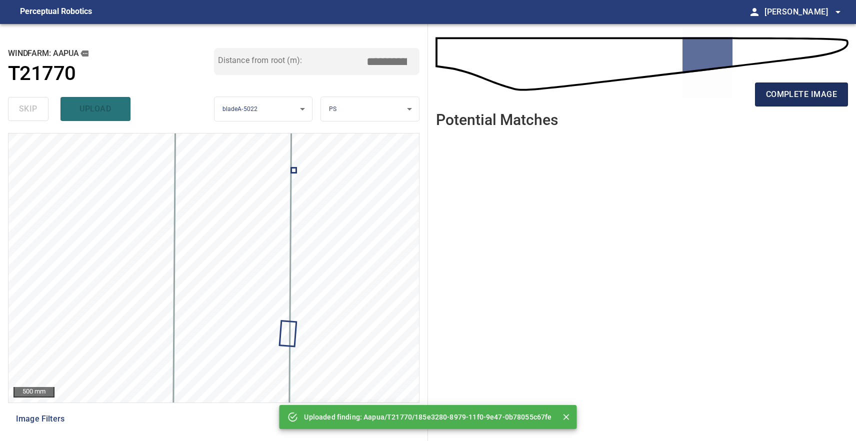
click at [799, 96] on span "complete image" at bounding box center [801, 95] width 71 height 14
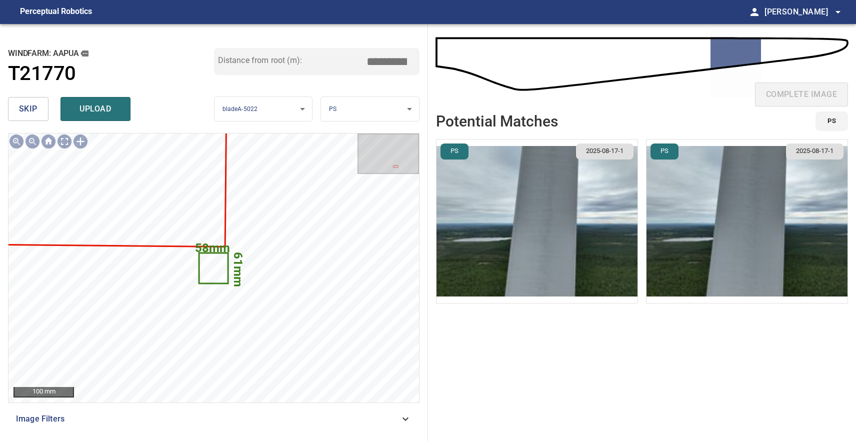
click at [40, 111] on button "skip" at bounding box center [28, 109] width 41 height 24
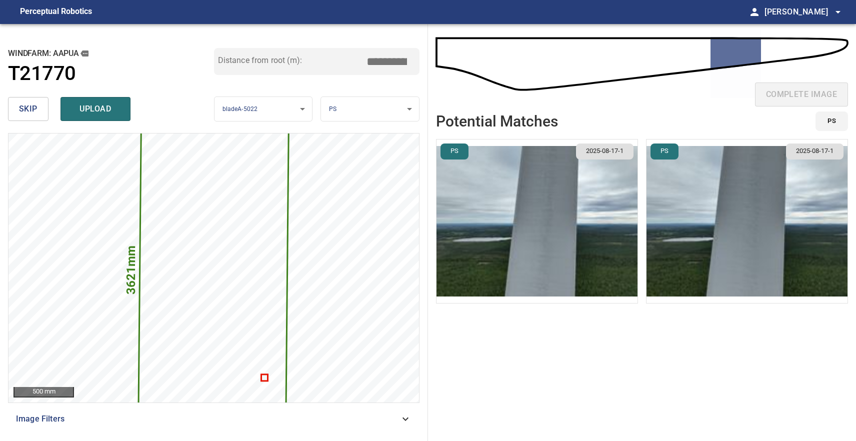
click at [36, 110] on span "skip" at bounding box center [28, 109] width 19 height 14
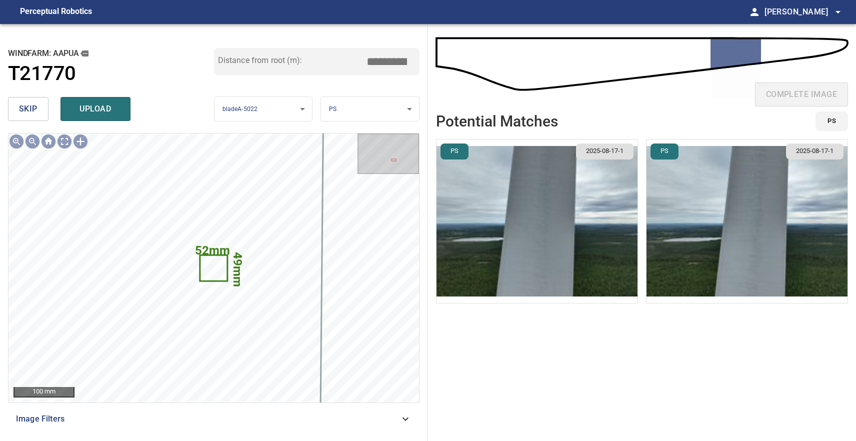
click at [36, 110] on span "skip" at bounding box center [28, 109] width 19 height 14
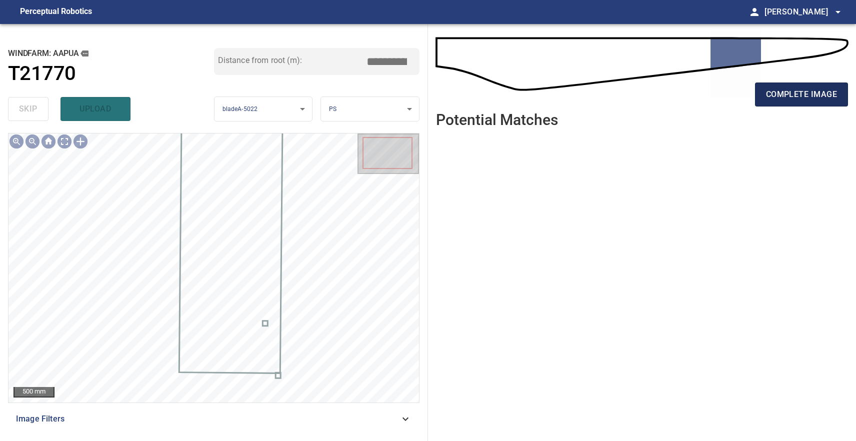
click at [795, 103] on button "complete image" at bounding box center [801, 95] width 93 height 24
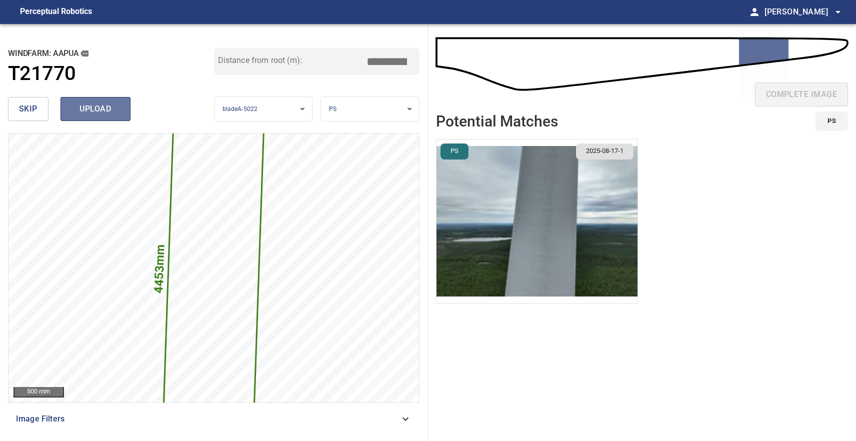
click at [96, 113] on span "upload" at bounding box center [96, 109] width 48 height 14
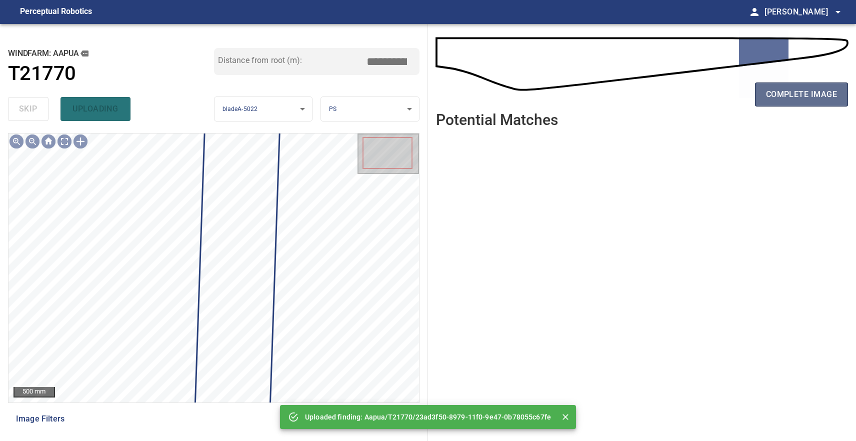
click at [815, 98] on span "complete image" at bounding box center [801, 95] width 71 height 14
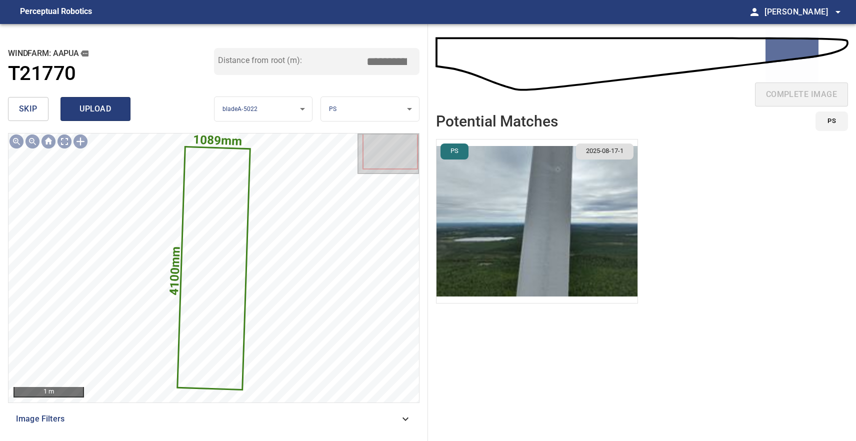
click at [108, 101] on button "upload" at bounding box center [96, 109] width 70 height 24
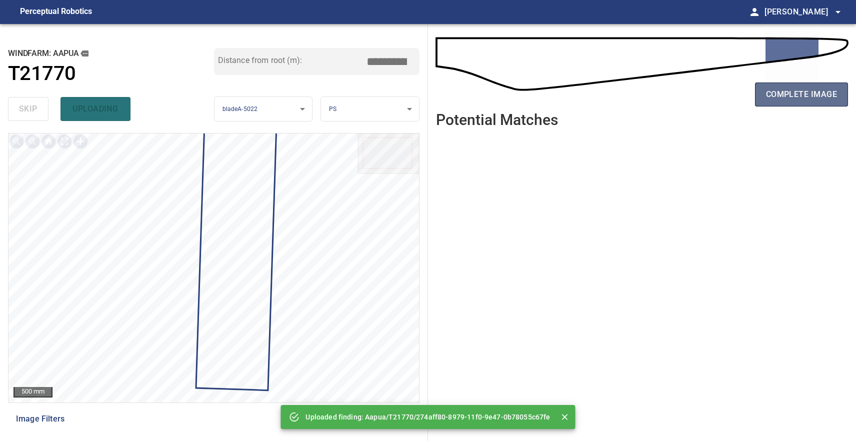
click at [797, 88] on span "complete image" at bounding box center [801, 95] width 71 height 14
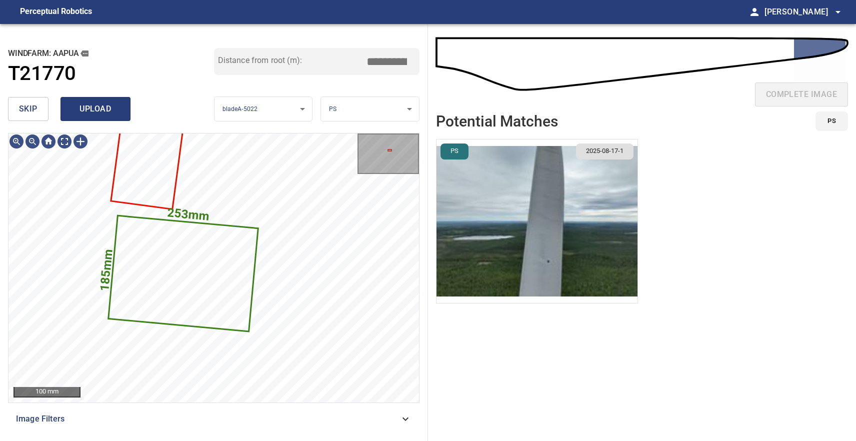
click at [112, 114] on span "upload" at bounding box center [96, 109] width 48 height 14
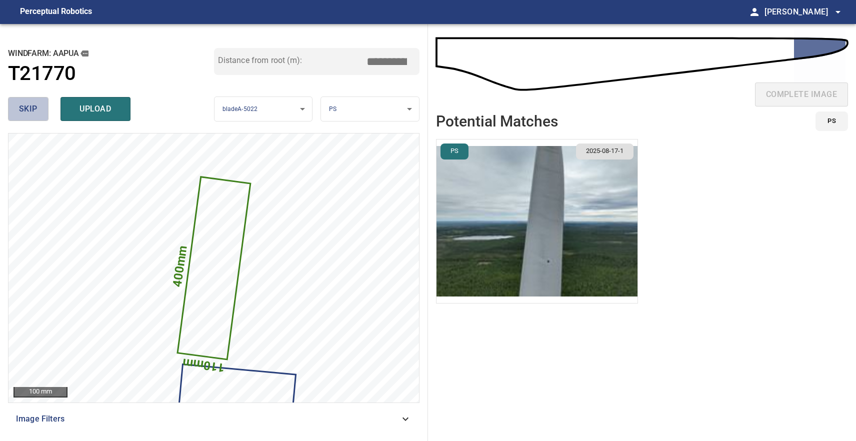
click at [25, 109] on span "skip" at bounding box center [28, 109] width 19 height 14
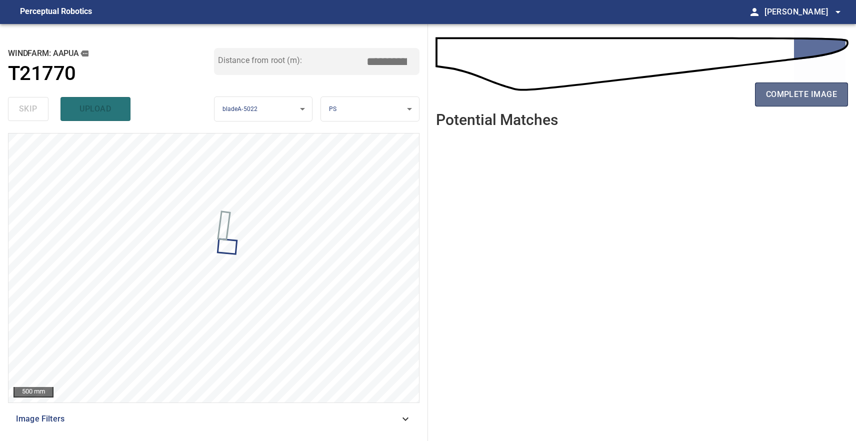
click at [808, 91] on span "complete image" at bounding box center [801, 95] width 71 height 14
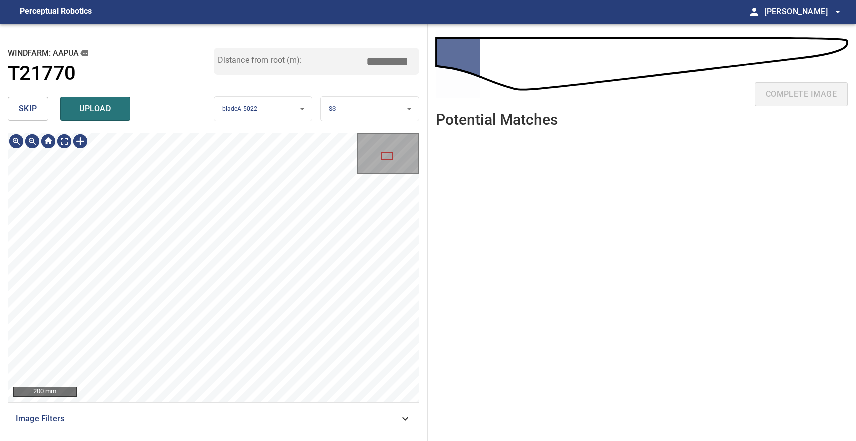
click at [29, 103] on span "skip" at bounding box center [28, 109] width 19 height 14
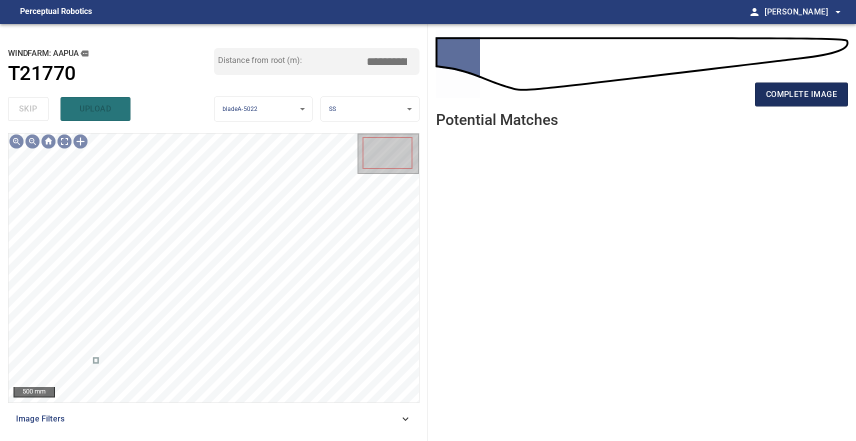
click at [779, 88] on span "complete image" at bounding box center [801, 95] width 71 height 14
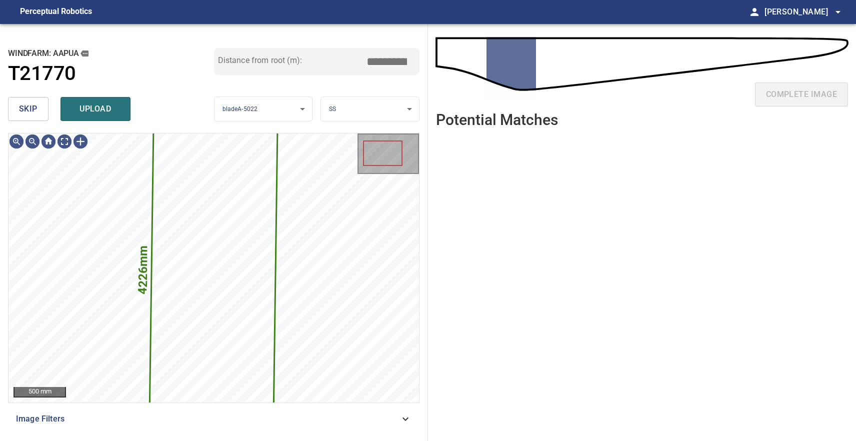
click at [39, 107] on button "skip" at bounding box center [28, 109] width 41 height 24
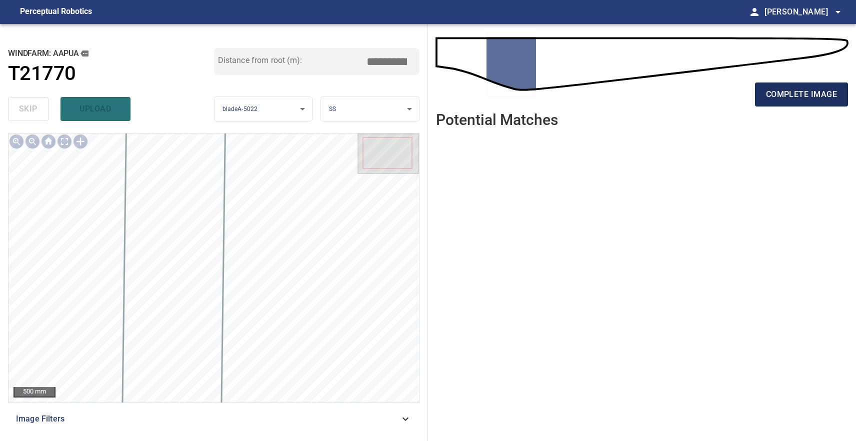
click at [774, 90] on span "complete image" at bounding box center [801, 95] width 71 height 14
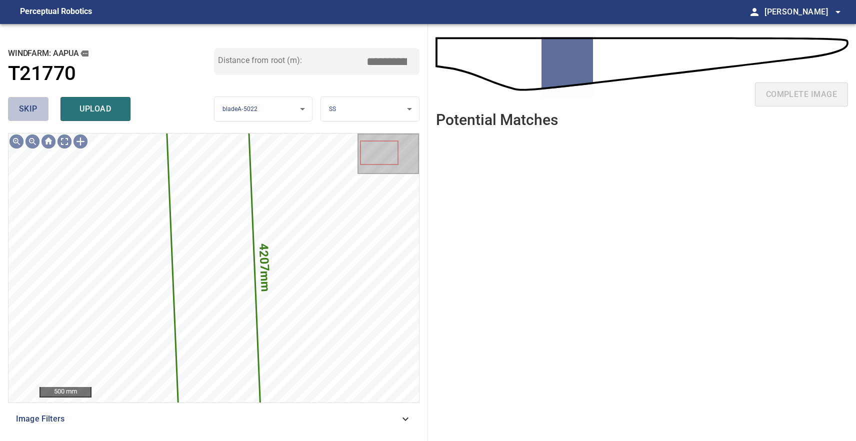
click at [42, 109] on button "skip" at bounding box center [28, 109] width 41 height 24
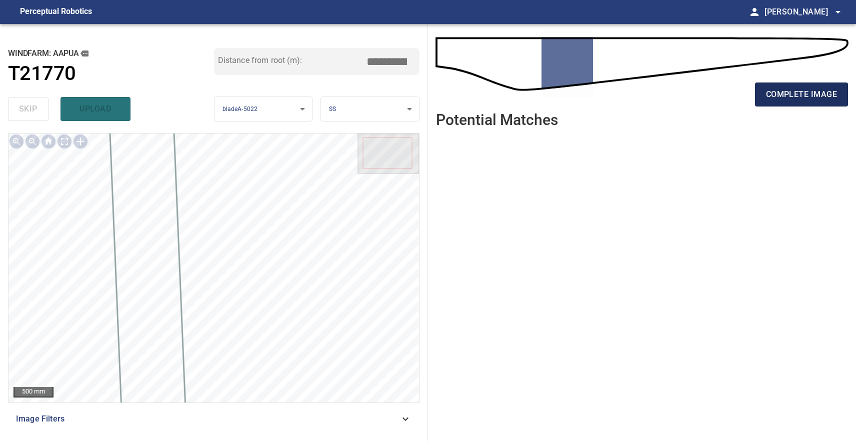
click at [821, 103] on button "complete image" at bounding box center [801, 95] width 93 height 24
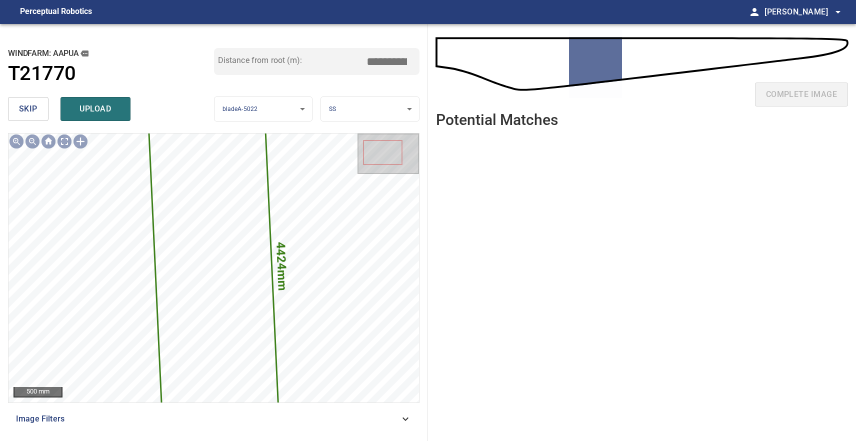
click at [34, 112] on span "skip" at bounding box center [28, 109] width 19 height 14
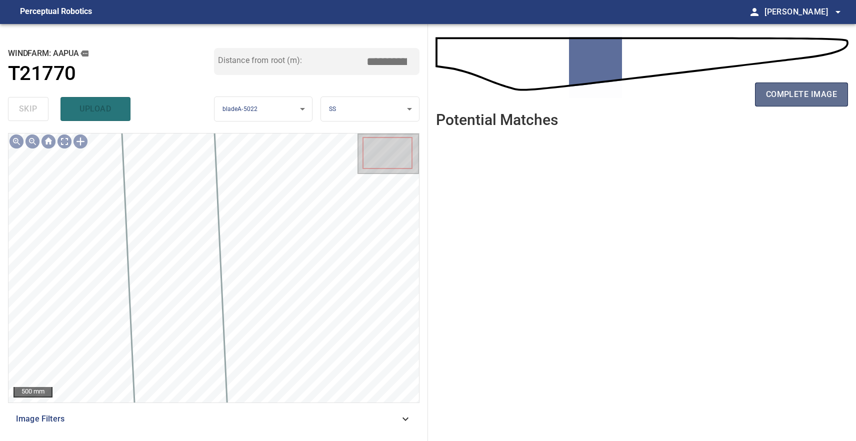
click at [790, 102] on button "complete image" at bounding box center [801, 95] width 93 height 24
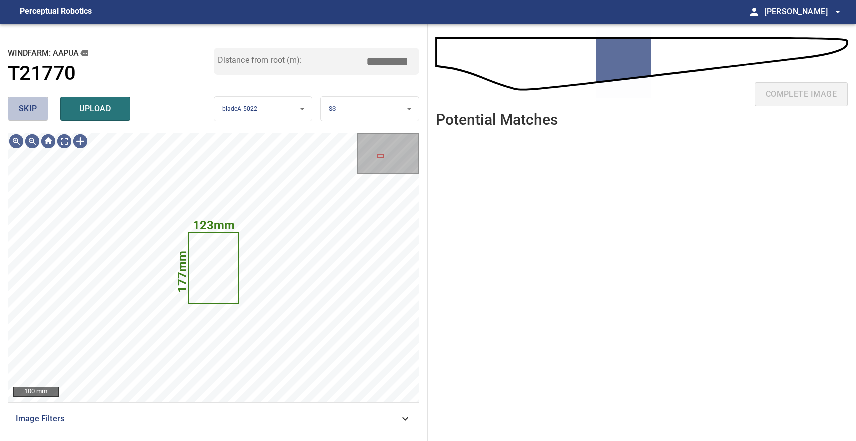
click at [31, 111] on span "skip" at bounding box center [28, 109] width 19 height 14
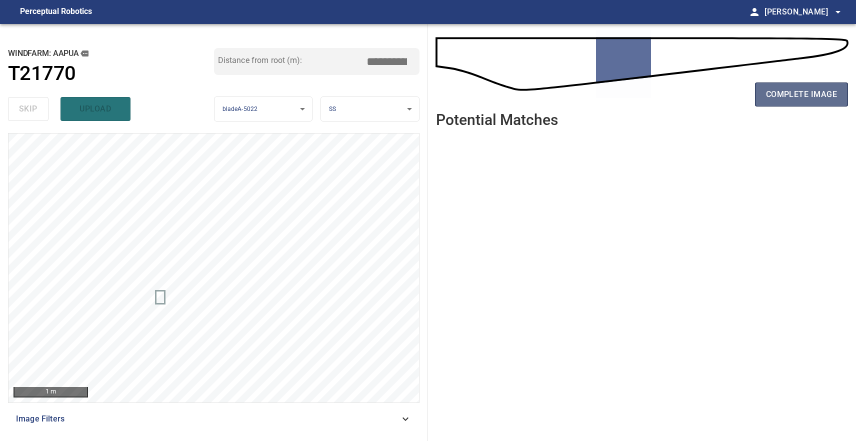
click at [820, 87] on button "complete image" at bounding box center [801, 95] width 93 height 24
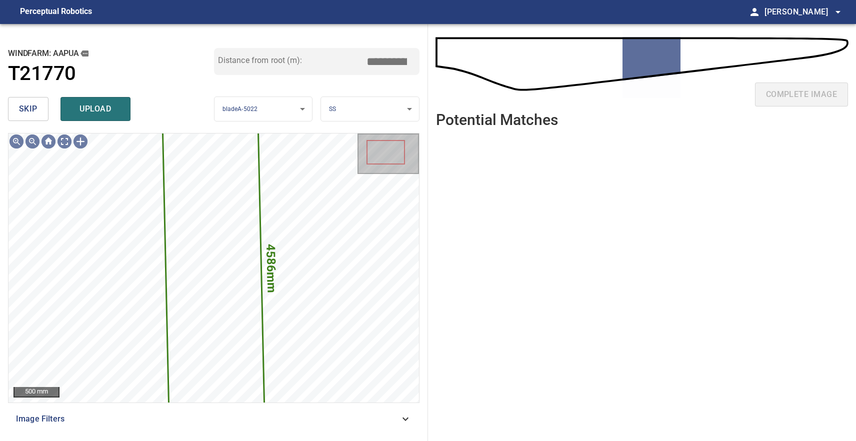
click at [26, 112] on span "skip" at bounding box center [28, 109] width 19 height 14
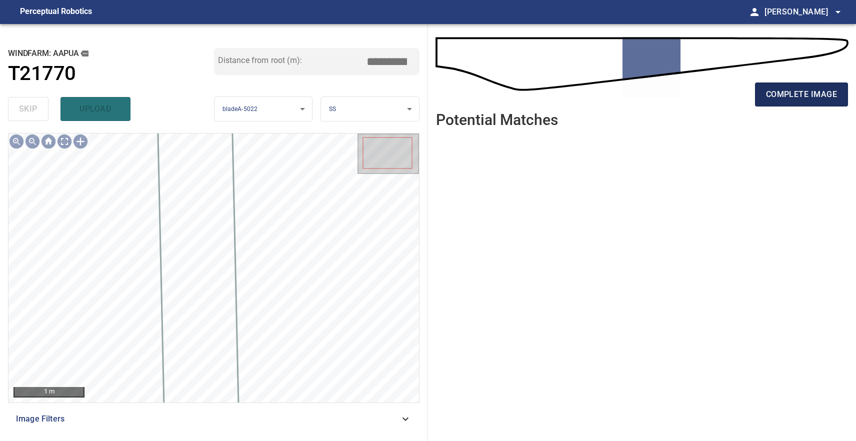
click at [792, 101] on span "complete image" at bounding box center [801, 95] width 71 height 14
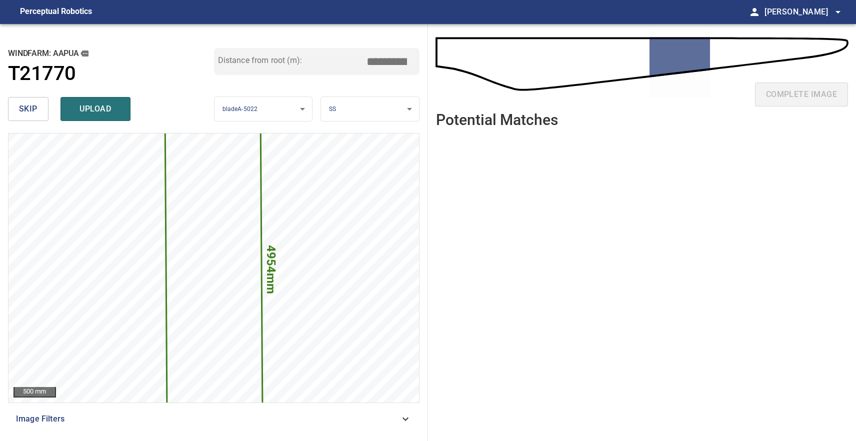
click at [32, 103] on span "skip" at bounding box center [28, 109] width 19 height 14
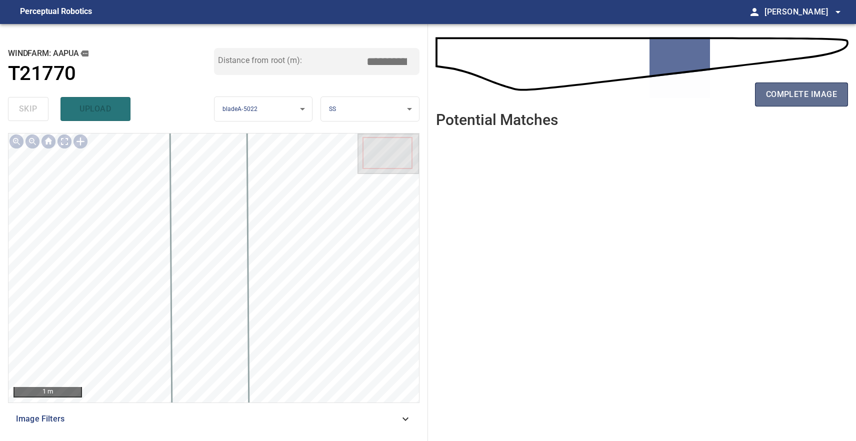
click at [796, 96] on span "complete image" at bounding box center [801, 95] width 71 height 14
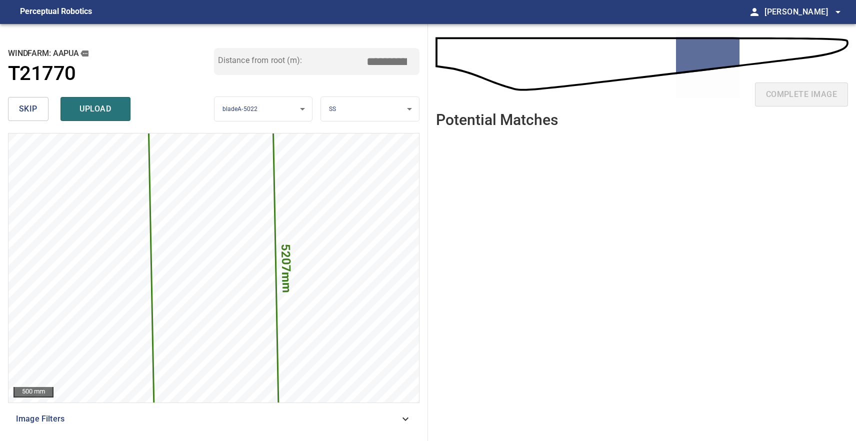
click at [39, 107] on button "skip" at bounding box center [28, 109] width 41 height 24
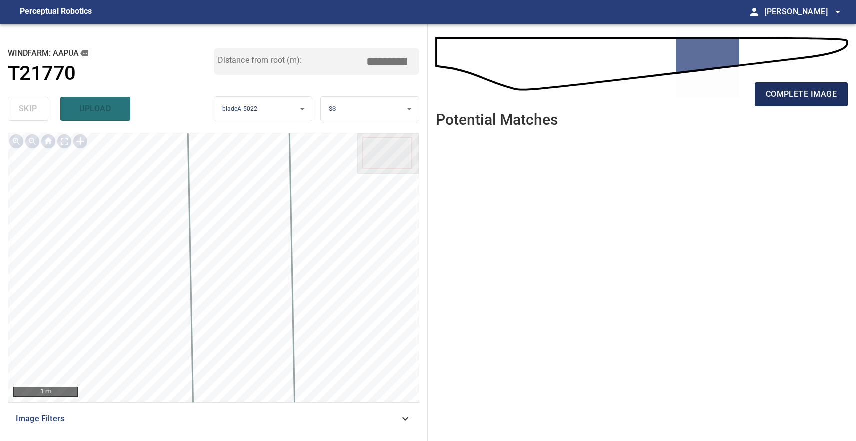
click at [781, 92] on span "complete image" at bounding box center [801, 95] width 71 height 14
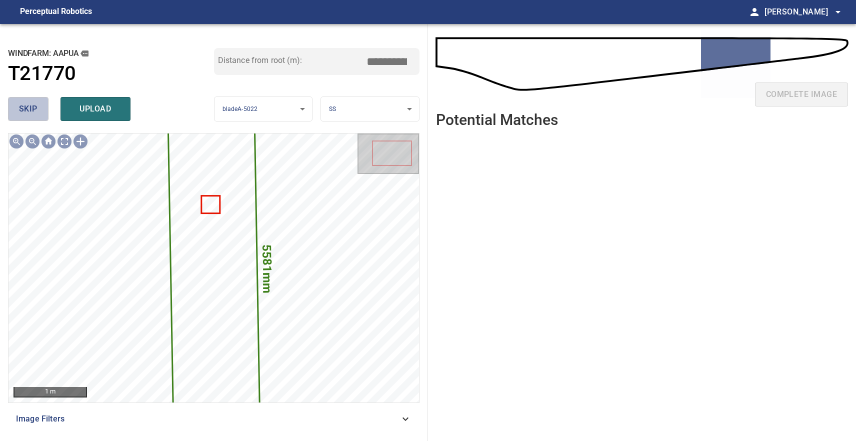
click at [46, 110] on button "skip" at bounding box center [28, 109] width 41 height 24
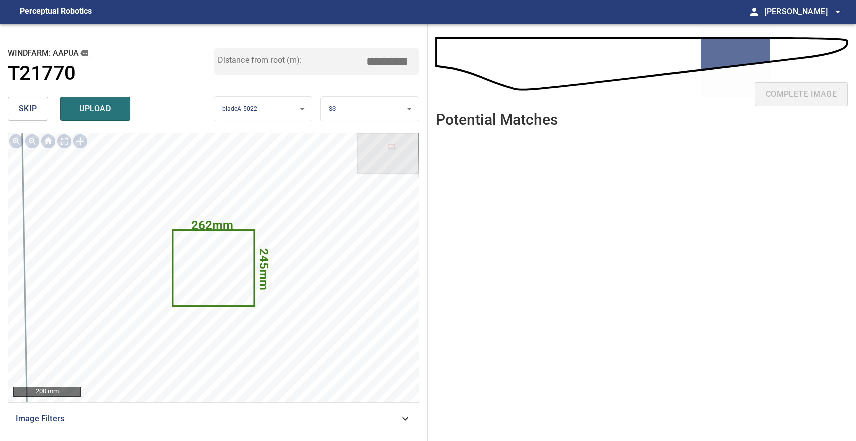
click at [44, 111] on button "skip" at bounding box center [28, 109] width 41 height 24
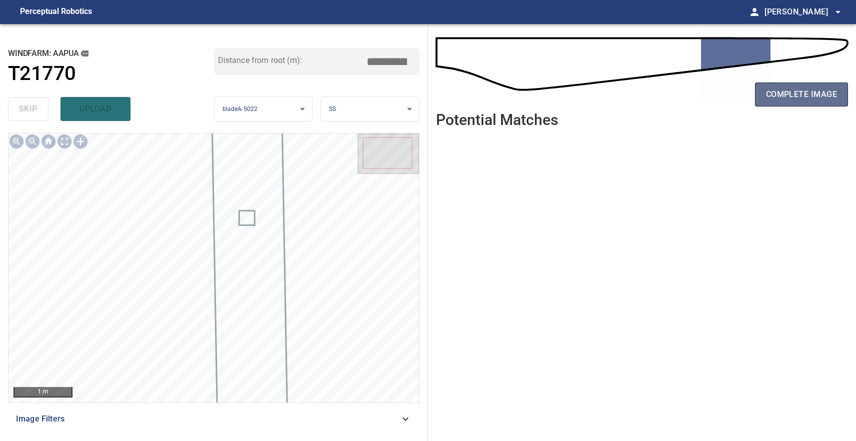
click at [795, 100] on span "complete image" at bounding box center [801, 95] width 71 height 14
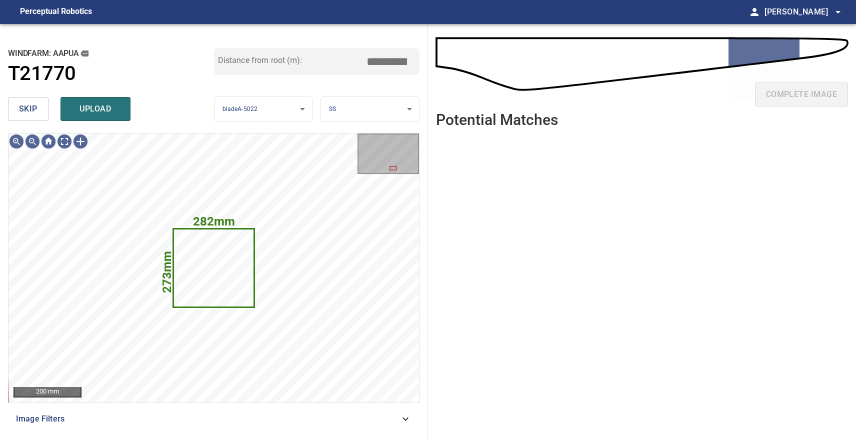
click at [33, 104] on span "skip" at bounding box center [28, 109] width 19 height 14
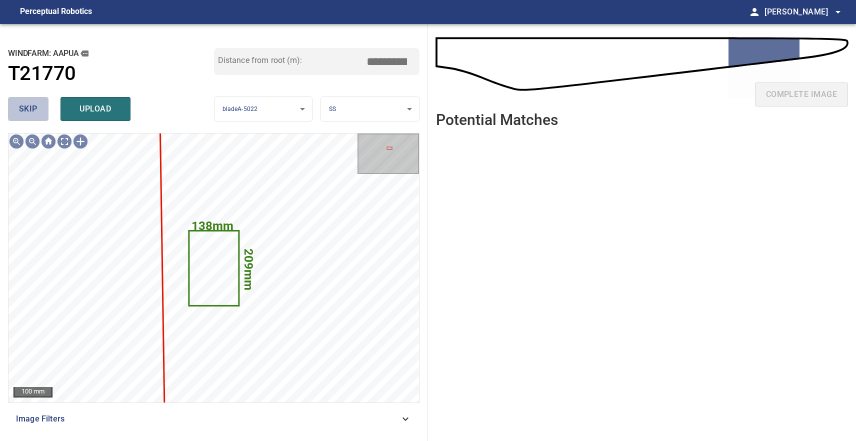
click at [33, 104] on span "skip" at bounding box center [28, 109] width 19 height 14
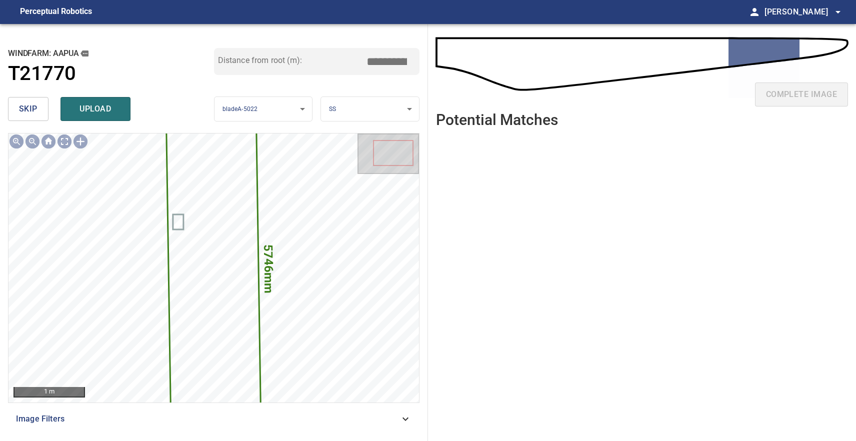
click at [33, 104] on span "skip" at bounding box center [28, 109] width 19 height 14
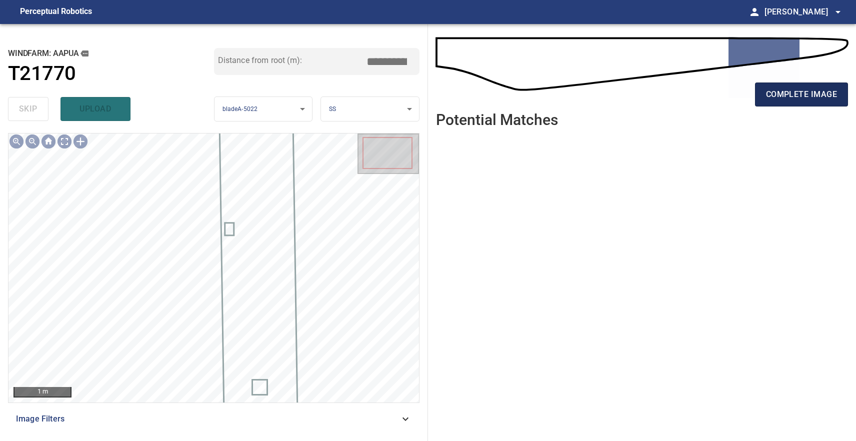
click at [785, 86] on button "complete image" at bounding box center [801, 95] width 93 height 24
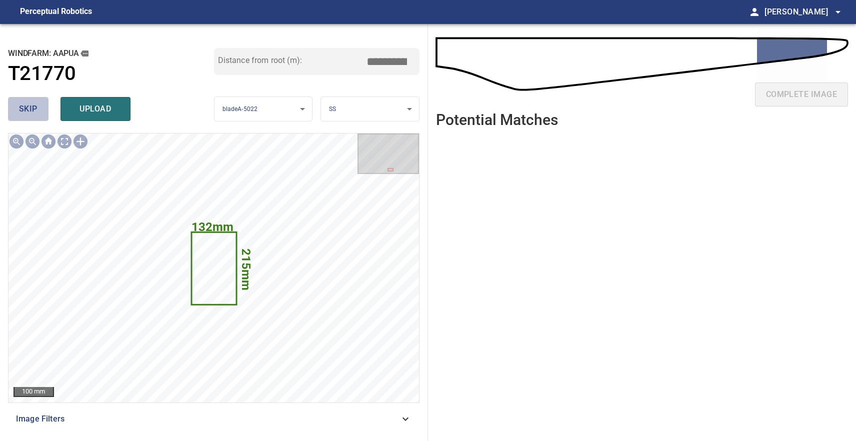
click at [32, 106] on span "skip" at bounding box center [28, 109] width 19 height 14
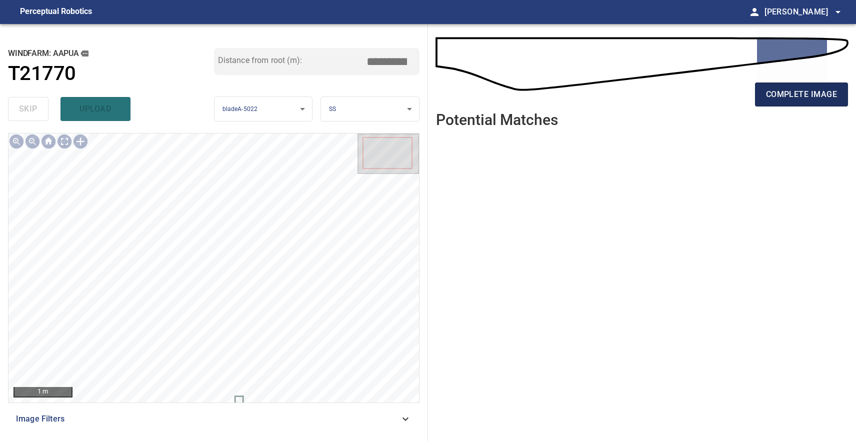
click at [789, 94] on span "complete image" at bounding box center [801, 95] width 71 height 14
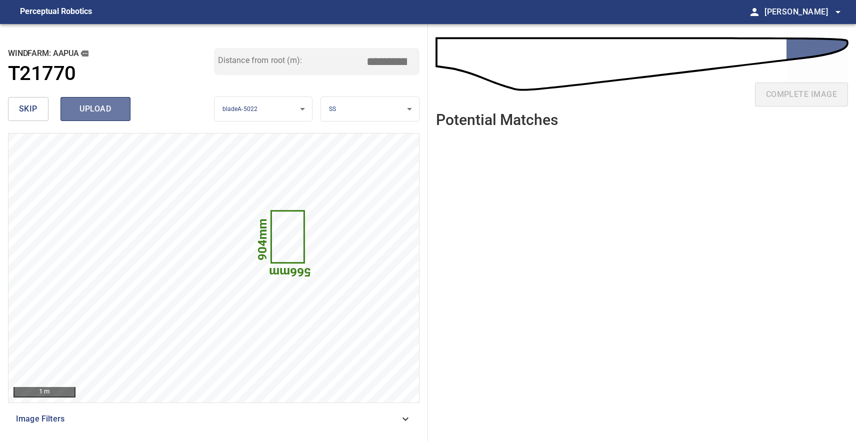
click at [100, 107] on span "upload" at bounding box center [96, 109] width 48 height 14
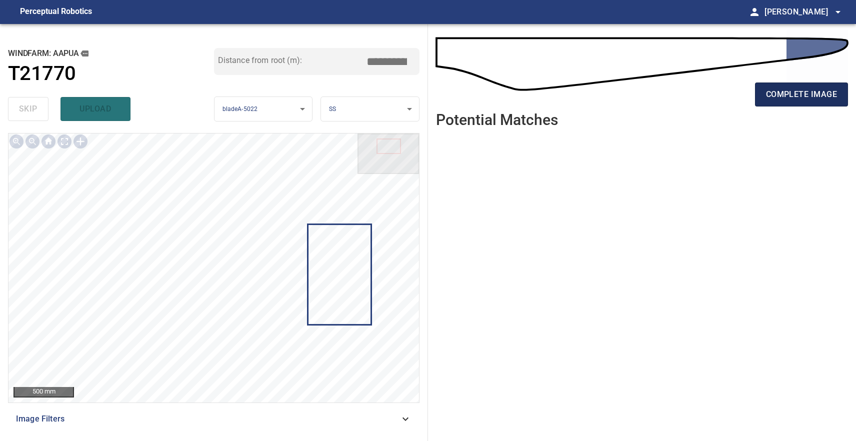
click at [791, 97] on span "complete image" at bounding box center [801, 95] width 71 height 14
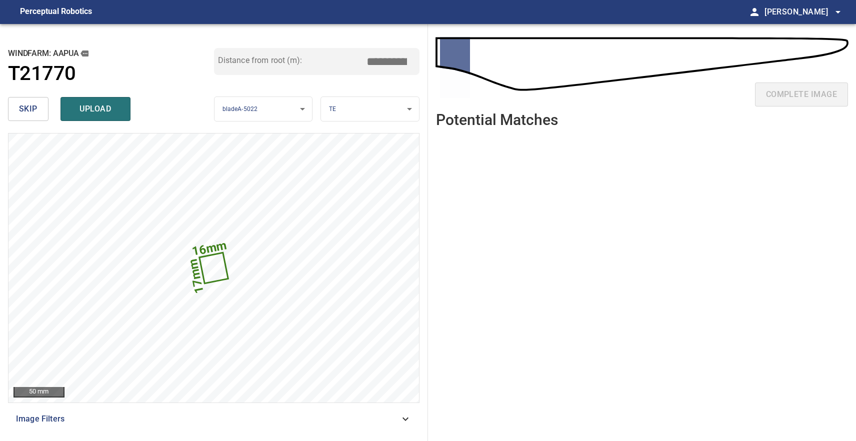
click at [28, 110] on span "skip" at bounding box center [28, 109] width 19 height 14
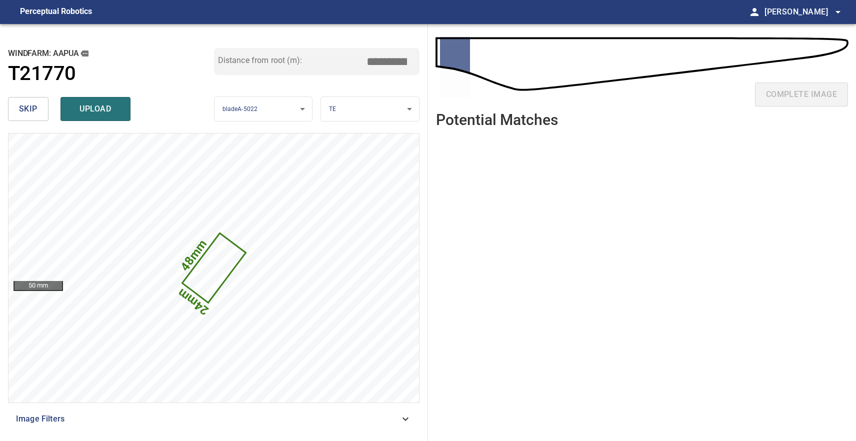
click at [43, 111] on button "skip" at bounding box center [28, 109] width 41 height 24
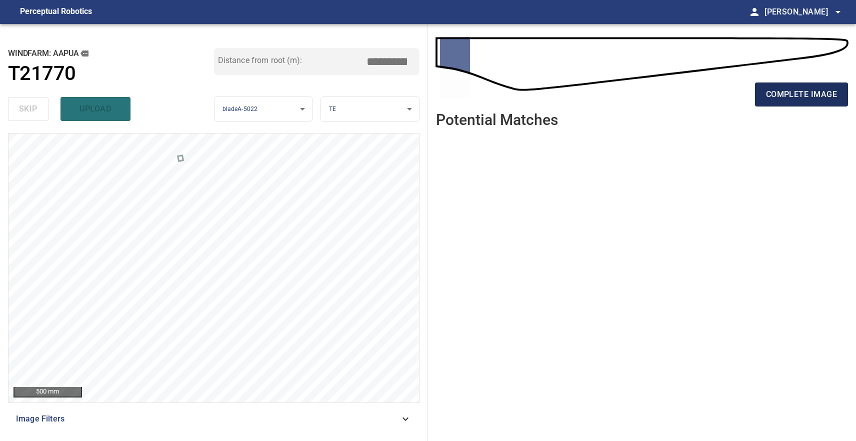
click at [784, 94] on span "complete image" at bounding box center [801, 95] width 71 height 14
